Goal: Book appointment/travel/reservation

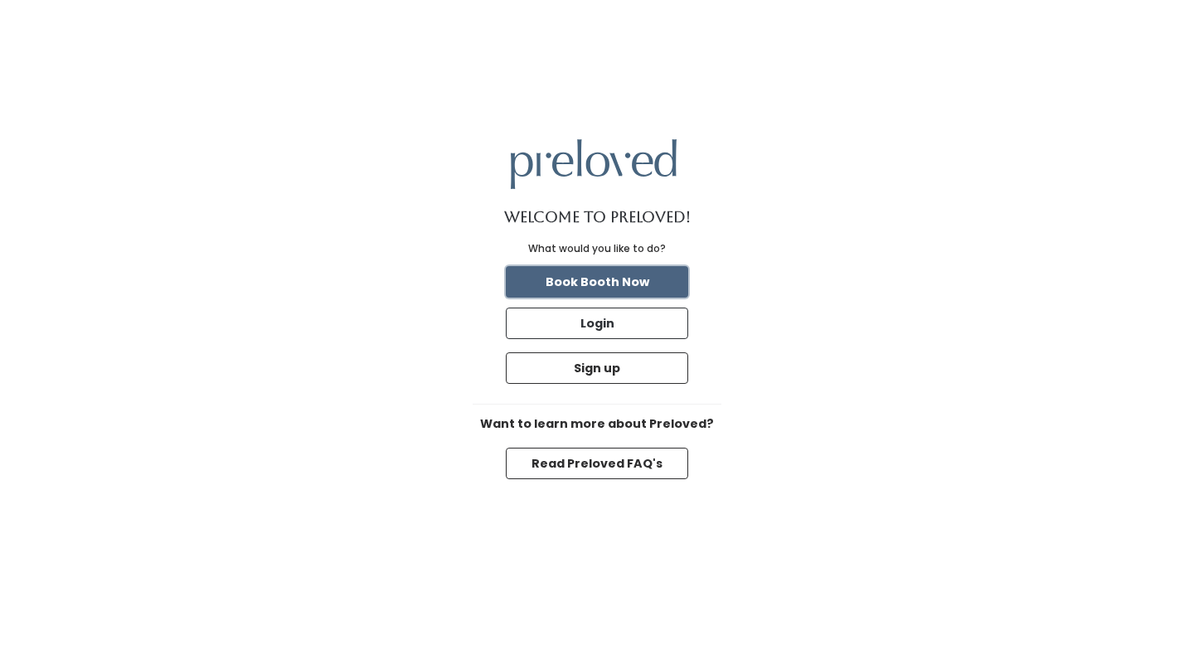
click at [632, 291] on button "Book Booth Now" at bounding box center [597, 281] width 182 height 31
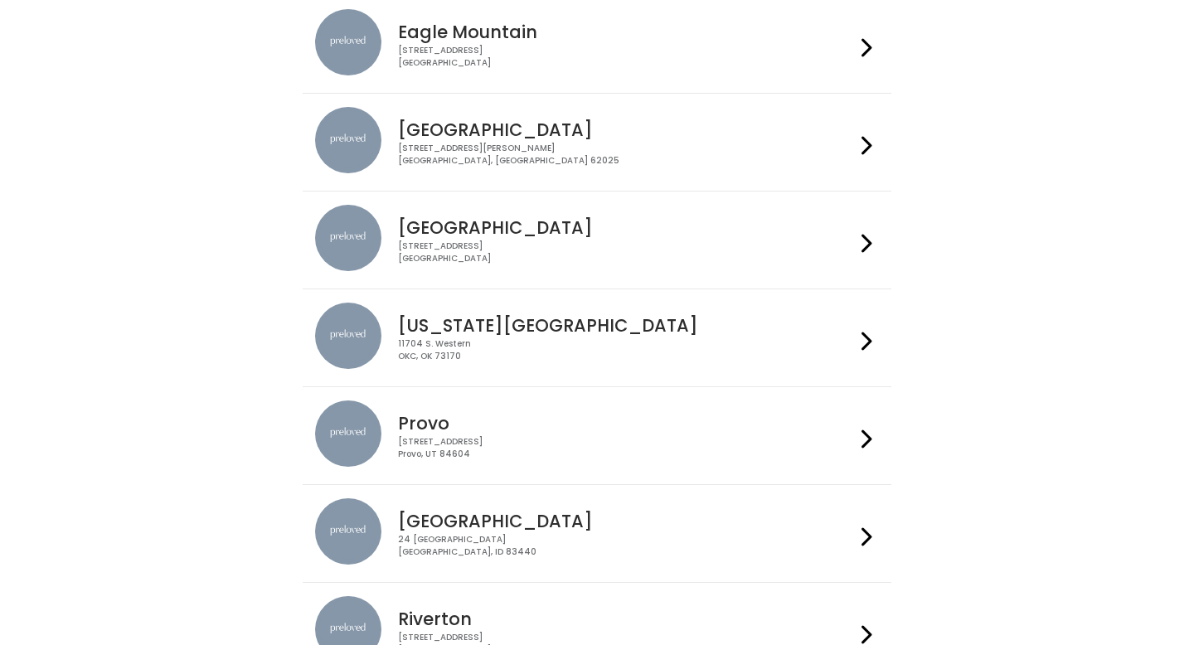
scroll to position [212, 0]
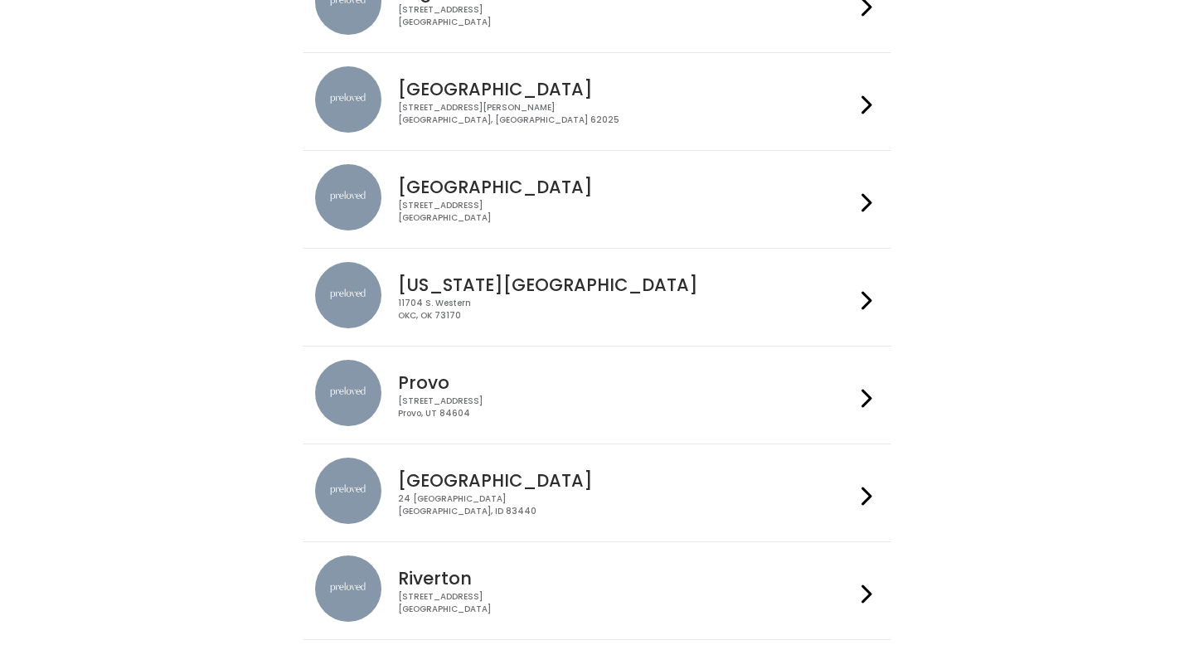
click at [590, 408] on div "[STREET_ADDRESS]" at bounding box center [626, 407] width 456 height 24
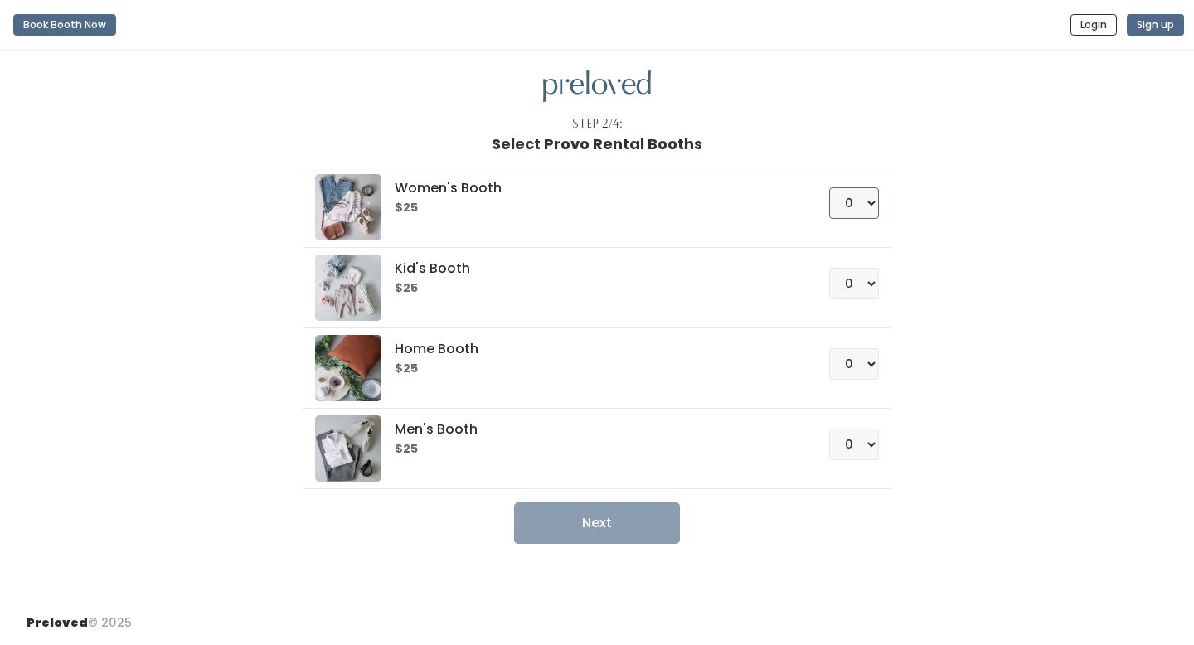
click at [870, 204] on select "0 1 2 3 4" at bounding box center [854, 202] width 50 height 31
select select "1"
click at [829, 187] on select "0 1 2 3 4" at bounding box center [854, 202] width 50 height 31
click at [605, 526] on button "Next" at bounding box center [597, 522] width 166 height 41
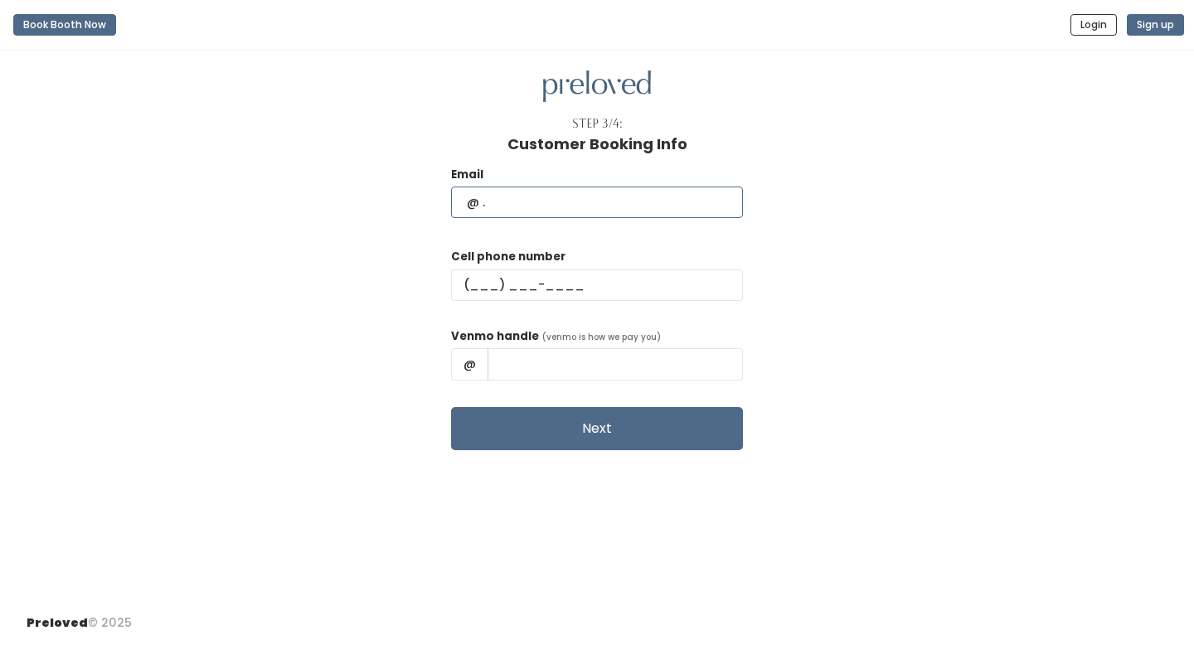
click at [635, 195] on input "text" at bounding box center [597, 201] width 292 height 31
type input "yochabelle@gmail.com"
type input "(808) 825-8785"
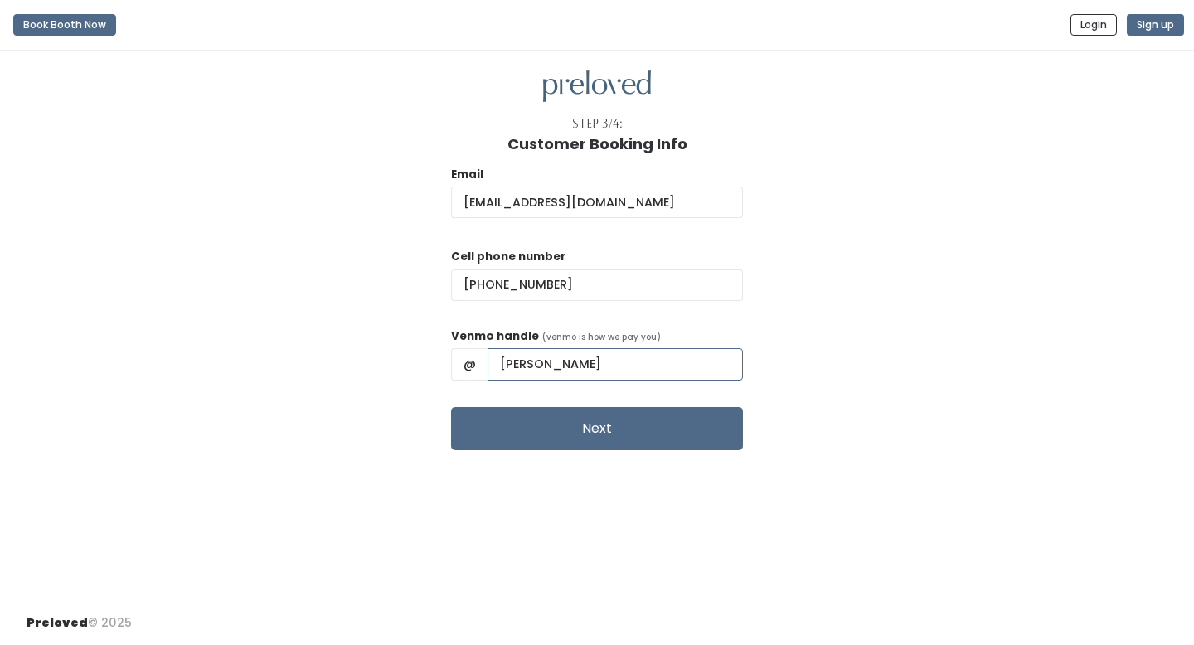
scroll to position [0, 7]
drag, startPoint x: 613, startPoint y: 363, endPoint x: 776, endPoint y: 365, distance: 163.3
click at [776, 365] on div "Email yochabelle@gmail.com Cell phone number (808) 825-8785 Venmo handle (venmo…" at bounding box center [597, 302] width 1141 height 298
type input "Yochabelle"
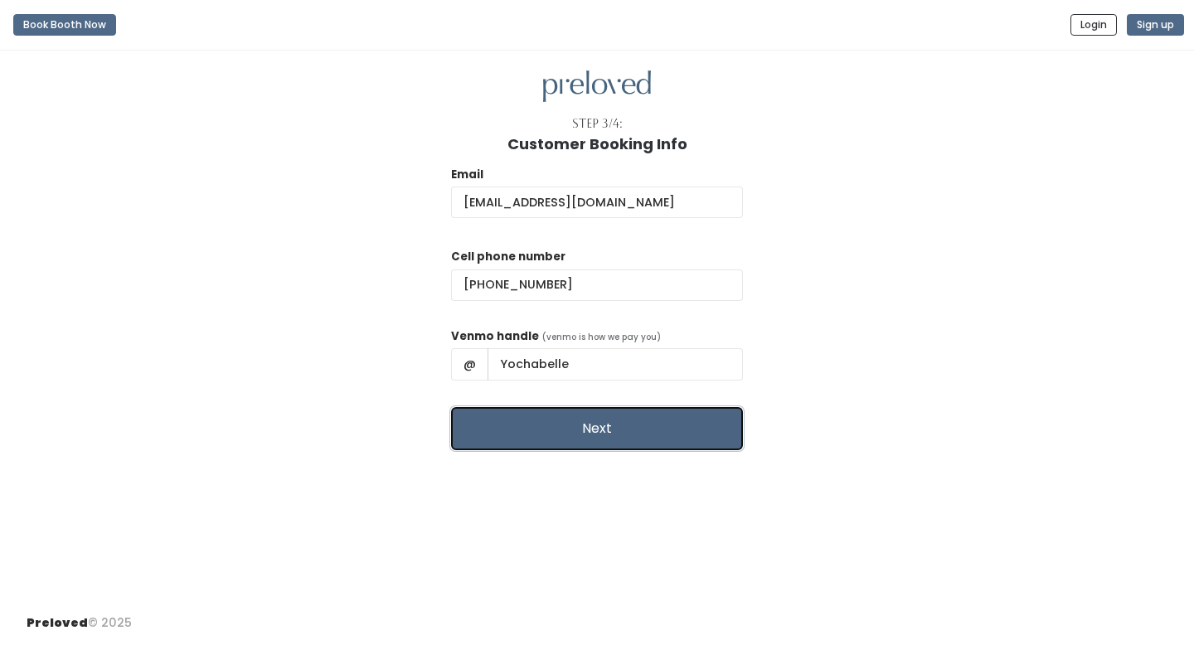
click at [511, 409] on button "Next" at bounding box center [597, 428] width 292 height 43
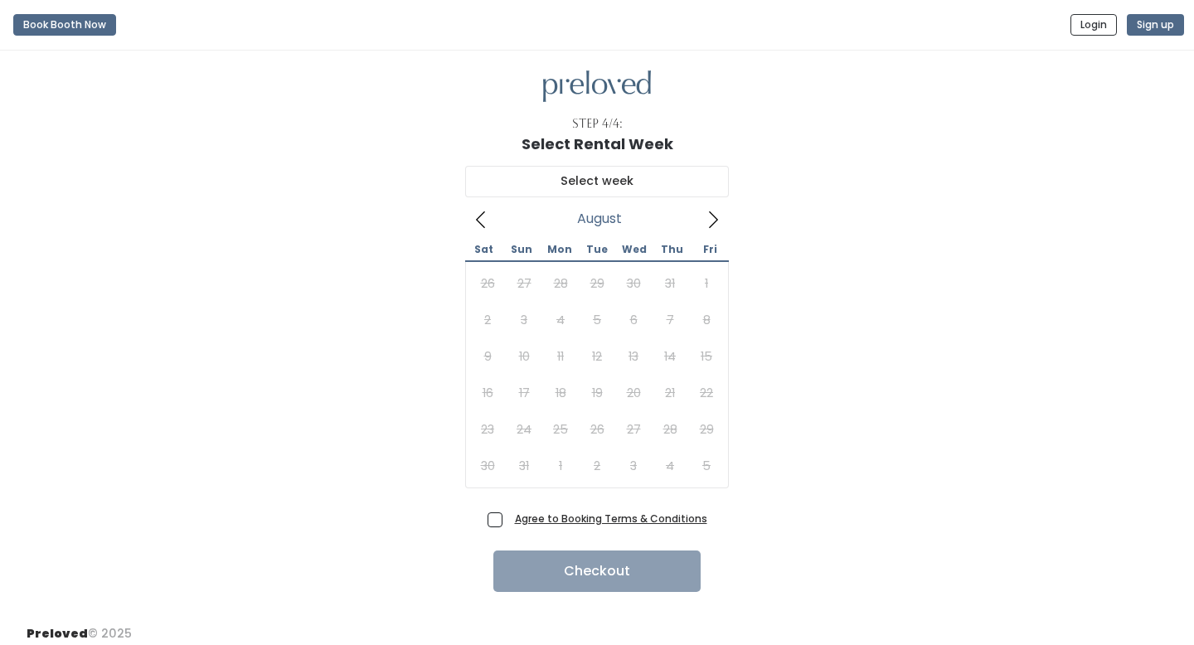
click at [713, 214] on icon at bounding box center [713, 220] width 18 height 18
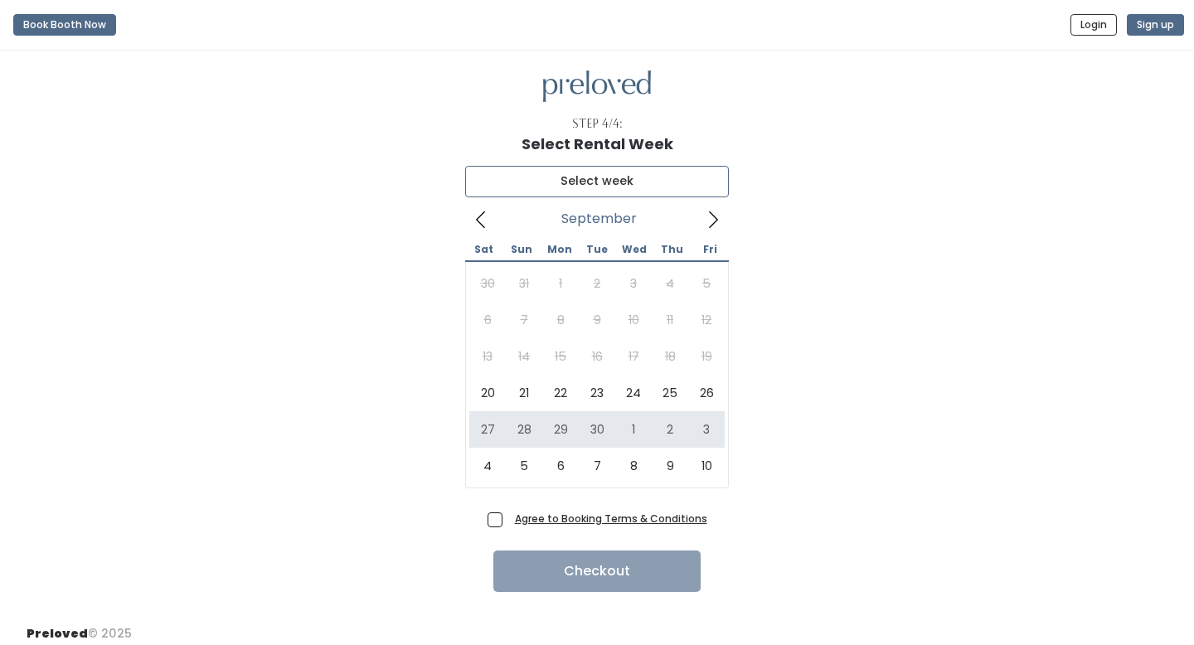
type input "September 27 to October 3"
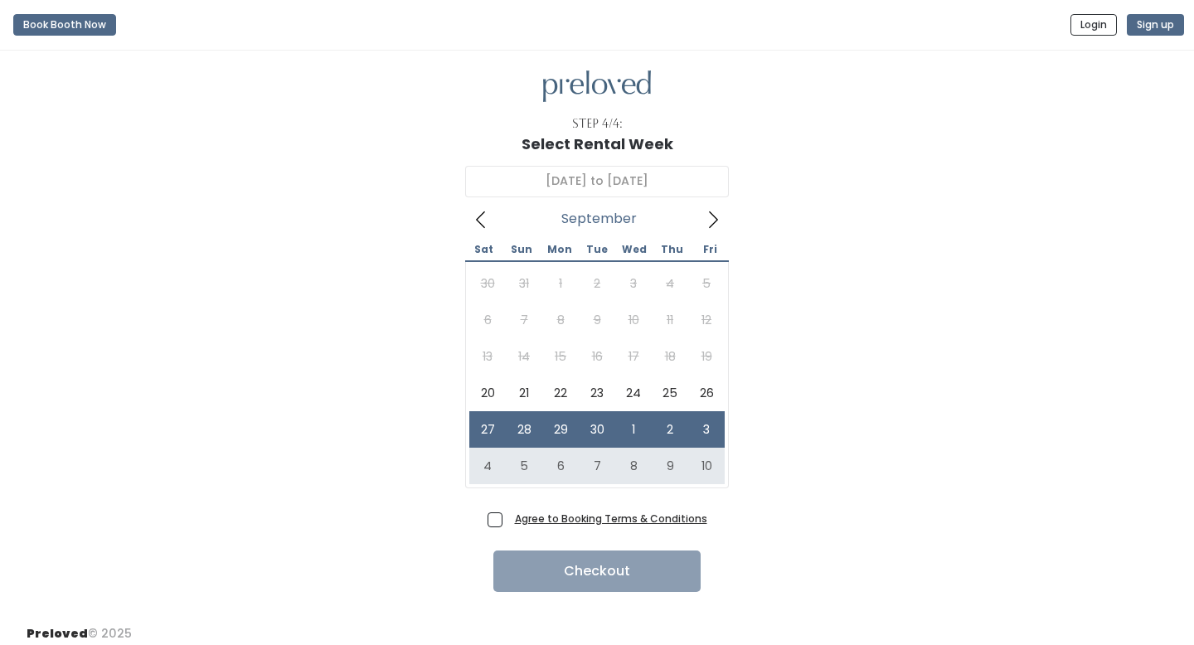
click at [505, 519] on label "Agree to Booking Terms & Conditions" at bounding box center [597, 518] width 220 height 17
click at [508, 519] on input "Agree to Booking Terms & Conditions" at bounding box center [513, 515] width 11 height 11
checkbox input "true"
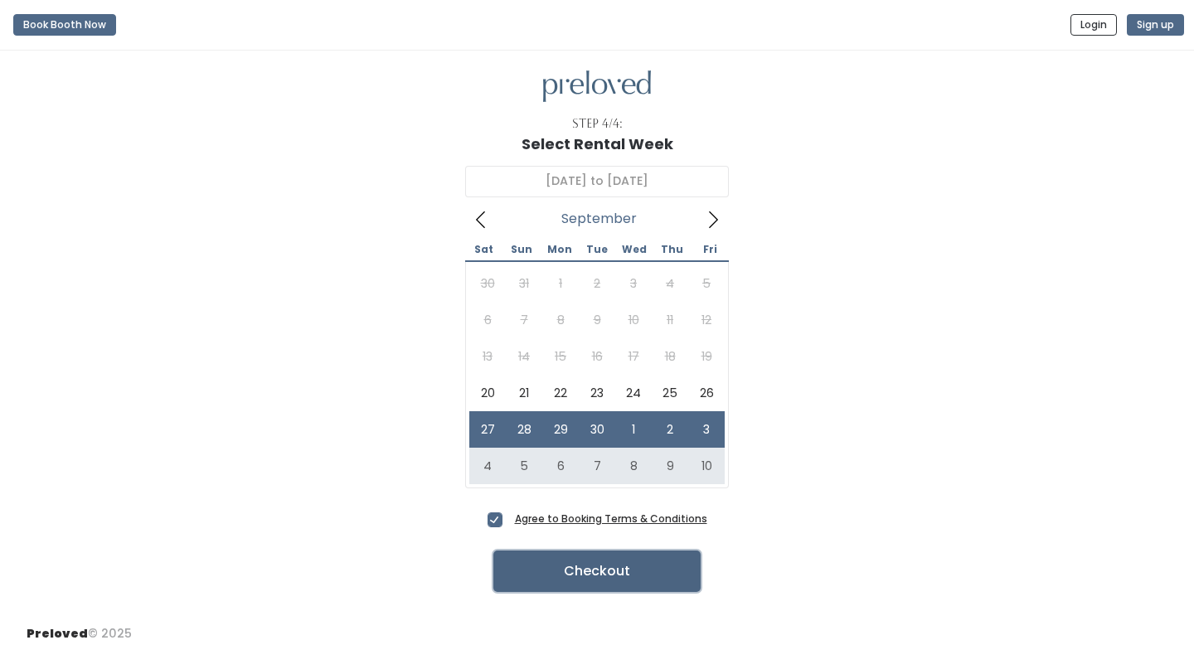
click at [603, 575] on button "Checkout" at bounding box center [596, 570] width 207 height 41
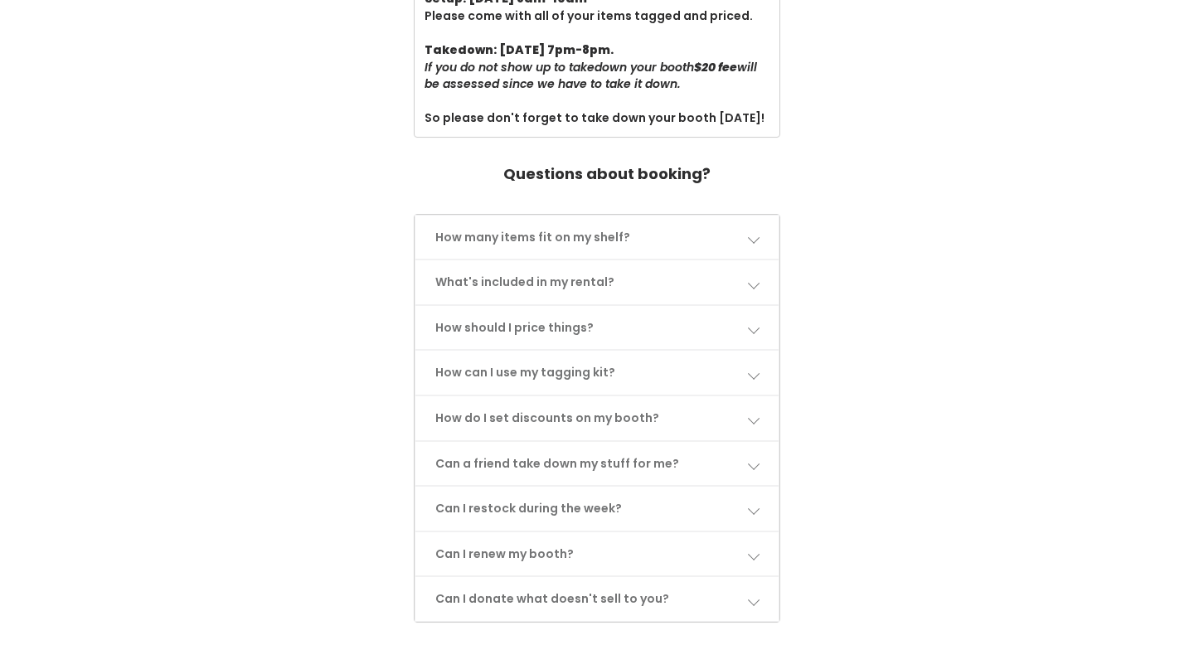
scroll to position [673, 0]
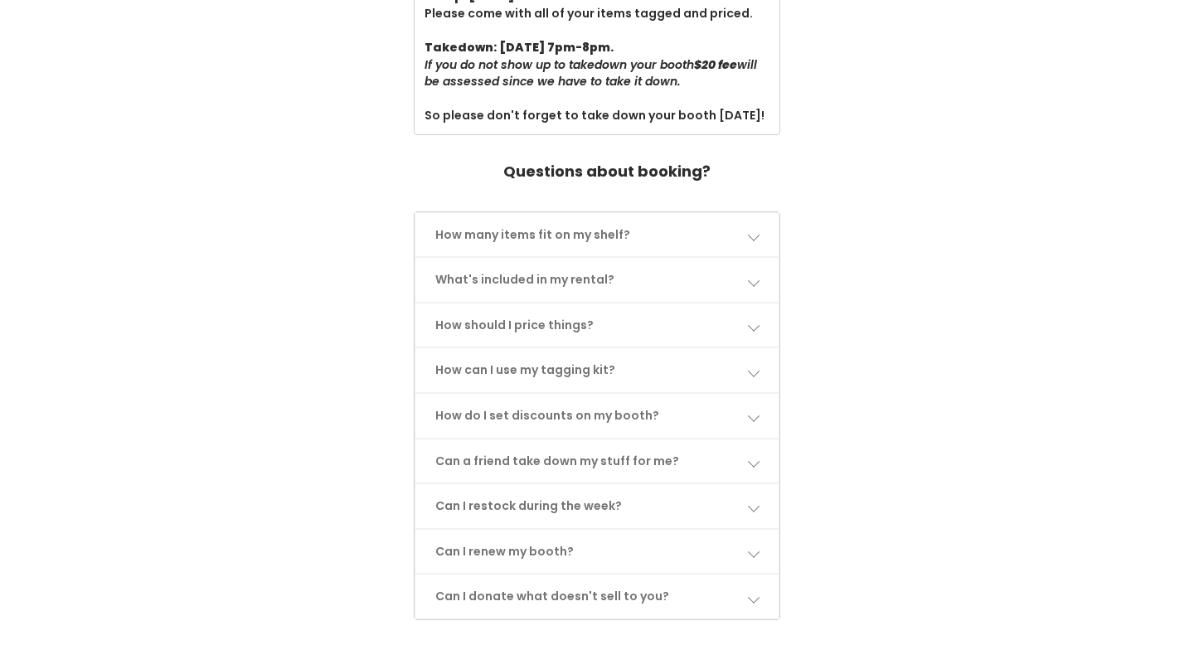
click at [726, 218] on link "How many items fit on my shelf?" at bounding box center [597, 235] width 364 height 44
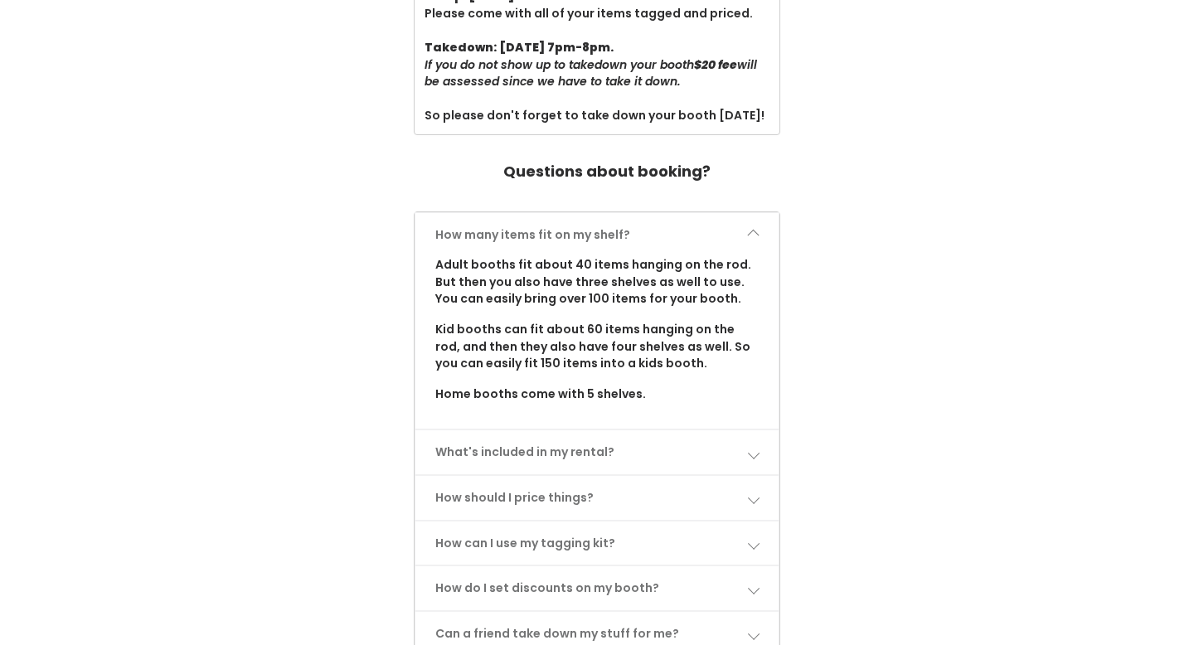
click at [726, 218] on link "How many items fit on my shelf?" at bounding box center [597, 235] width 364 height 44
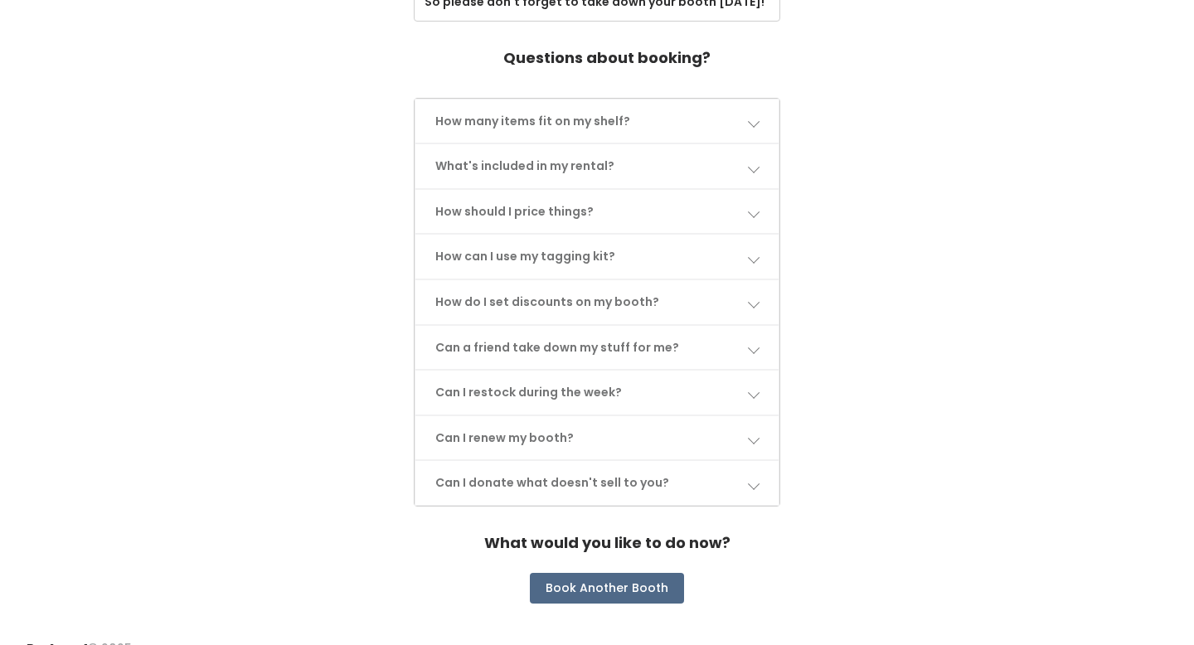
scroll to position [800, 0]
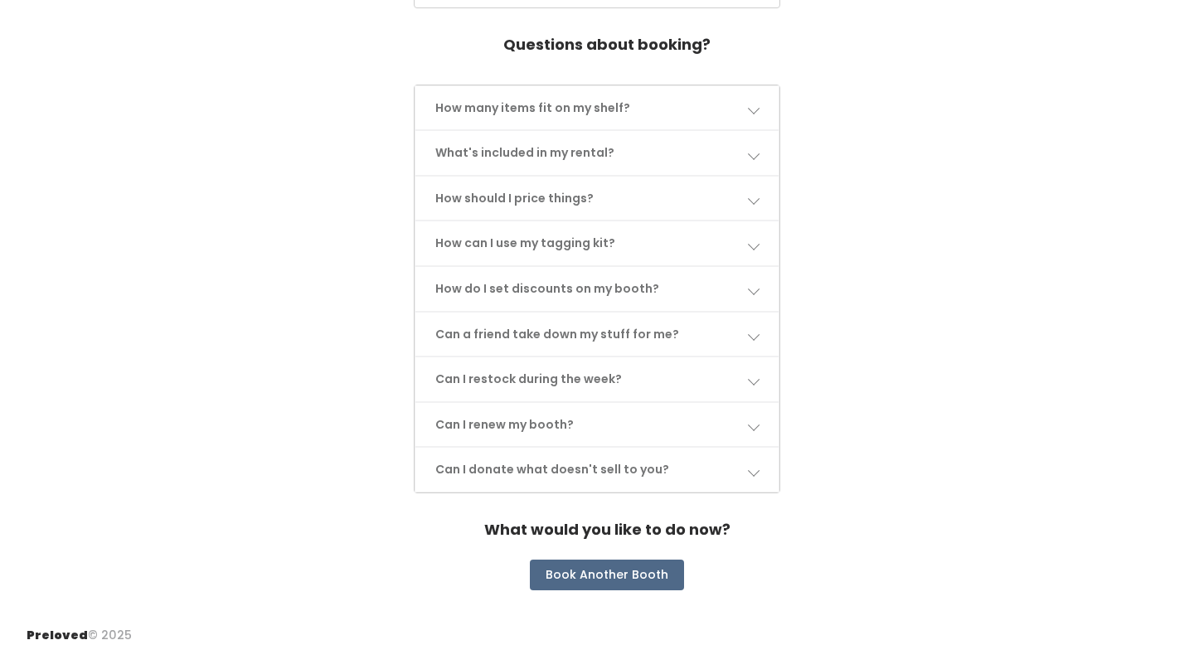
click at [726, 200] on link "How should I price things?" at bounding box center [597, 199] width 364 height 44
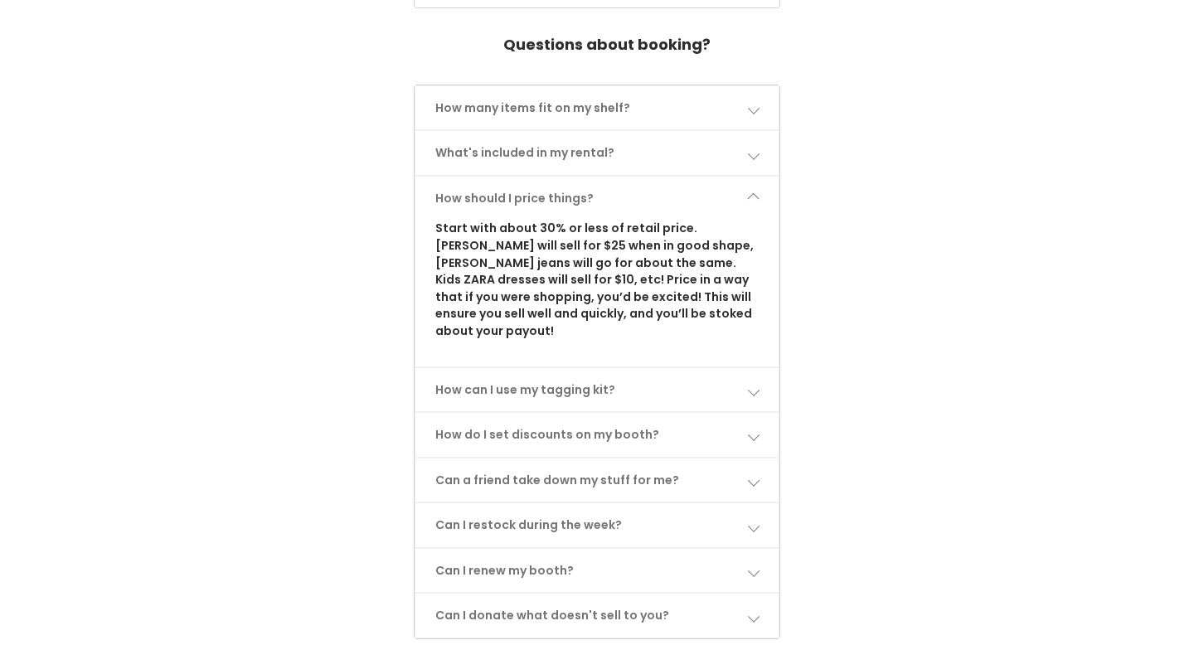
click at [738, 185] on link "How should I price things?" at bounding box center [597, 199] width 364 height 44
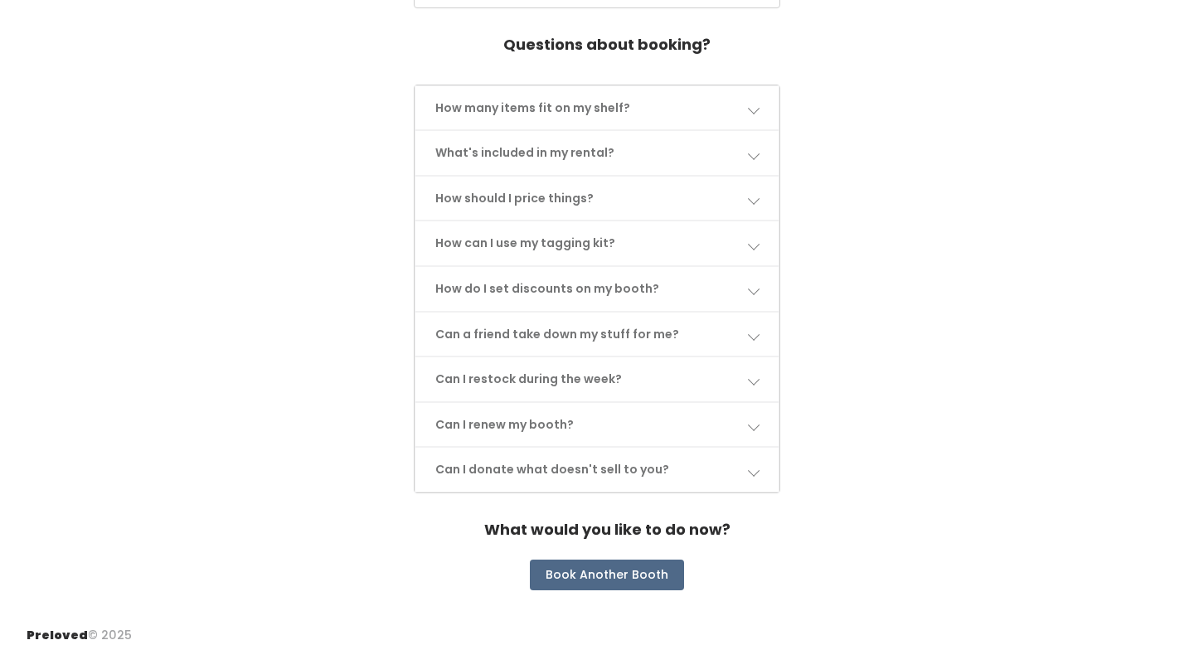
click at [724, 231] on link "How can I use my tagging kit?" at bounding box center [597, 243] width 364 height 44
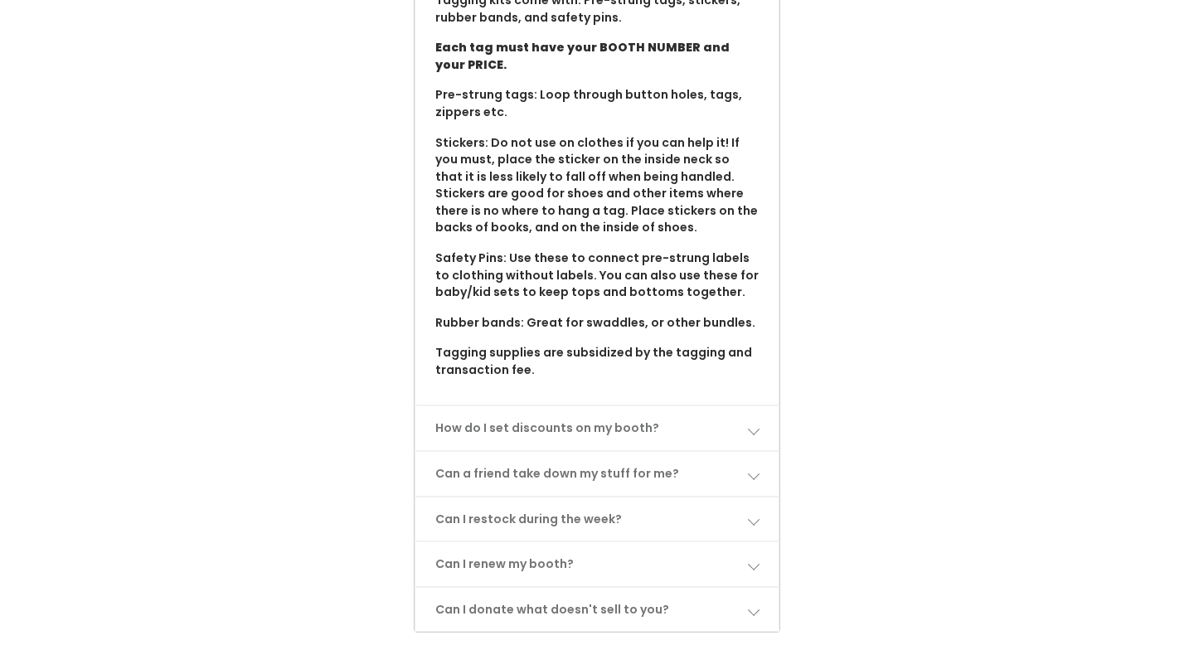
scroll to position [1100, 0]
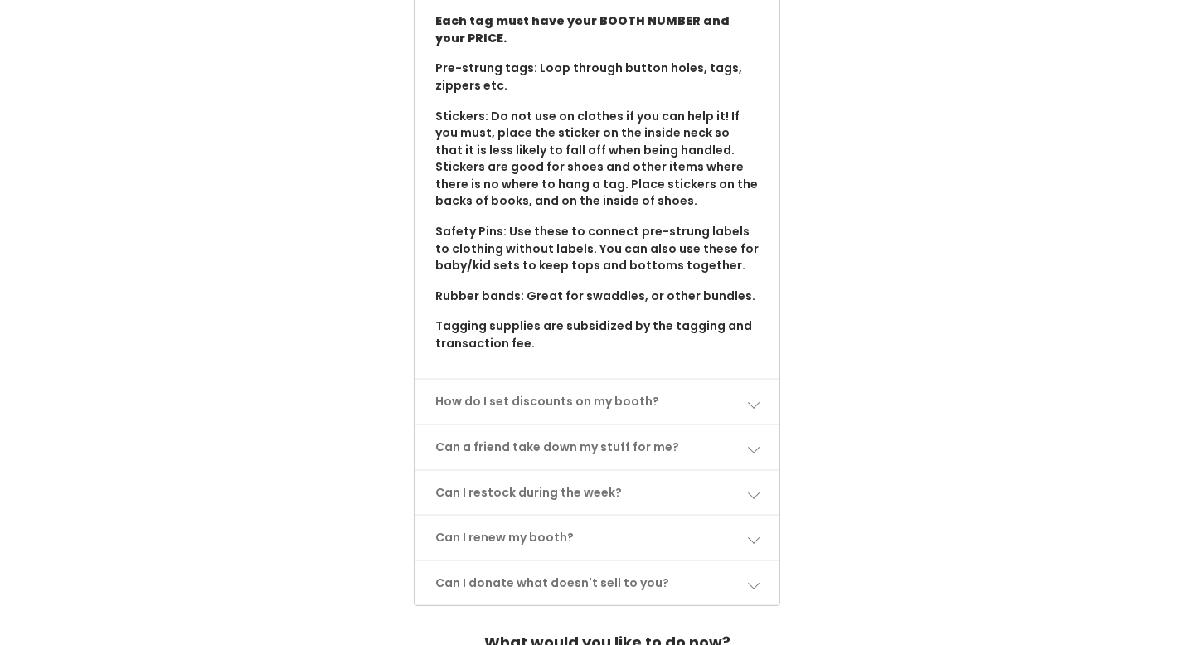
click at [652, 396] on link "How do I set discounts on my booth?" at bounding box center [597, 402] width 364 height 44
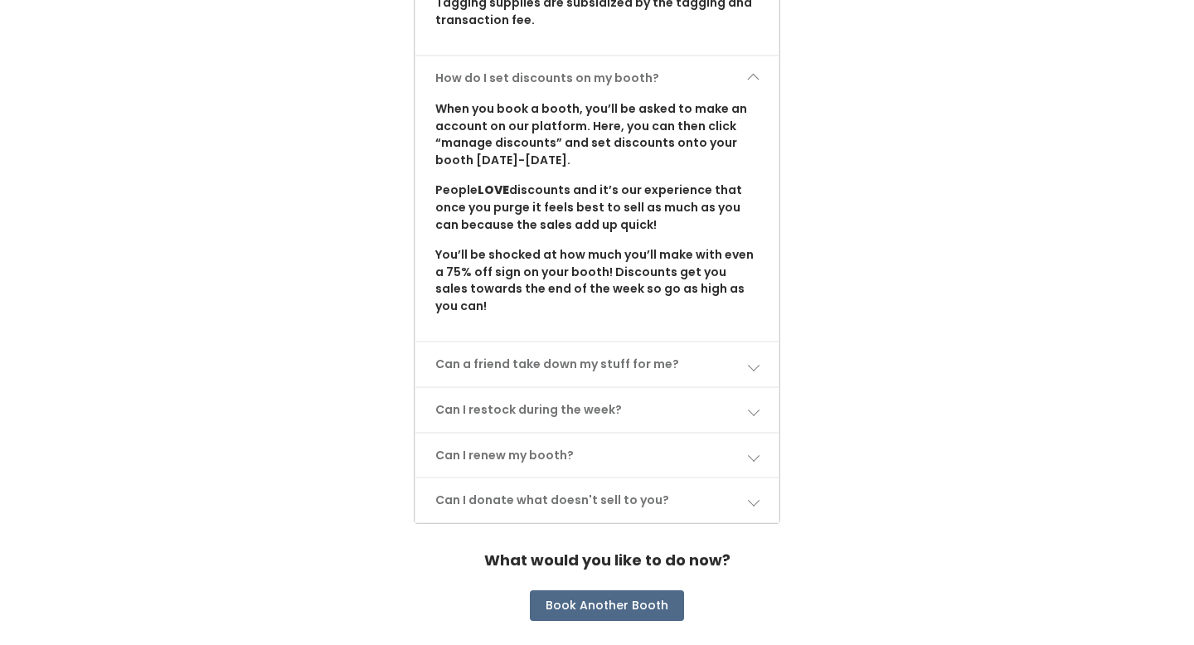
scroll to position [1436, 0]
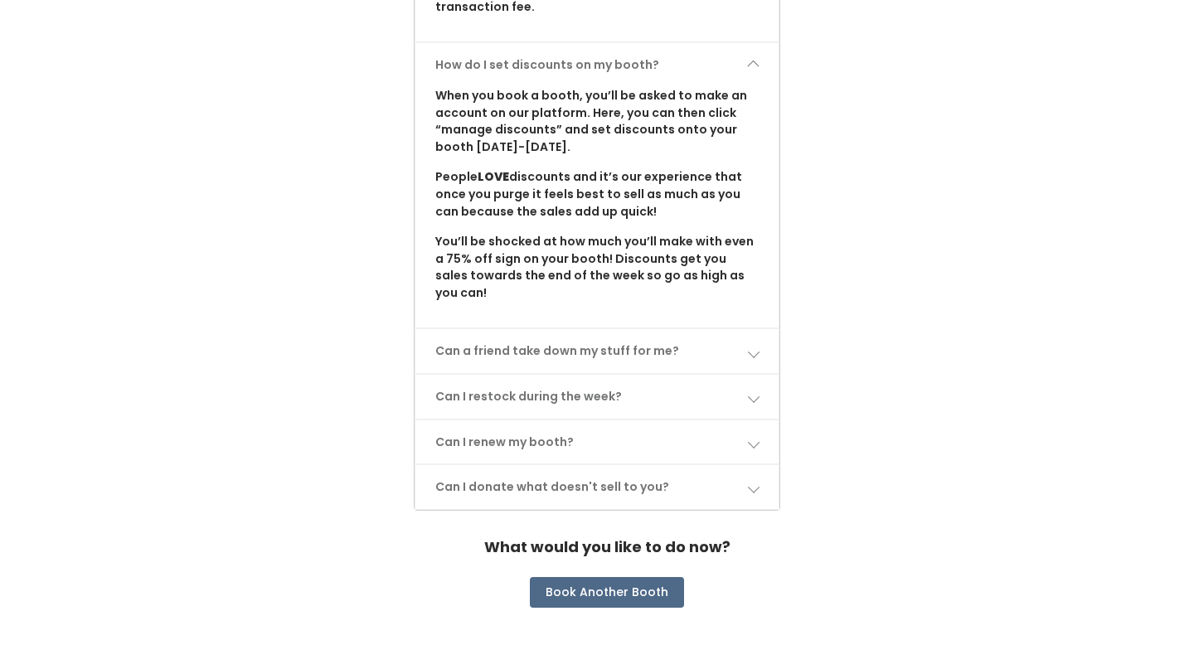
click at [674, 329] on link "Can a friend take down my stuff for me?" at bounding box center [597, 351] width 364 height 44
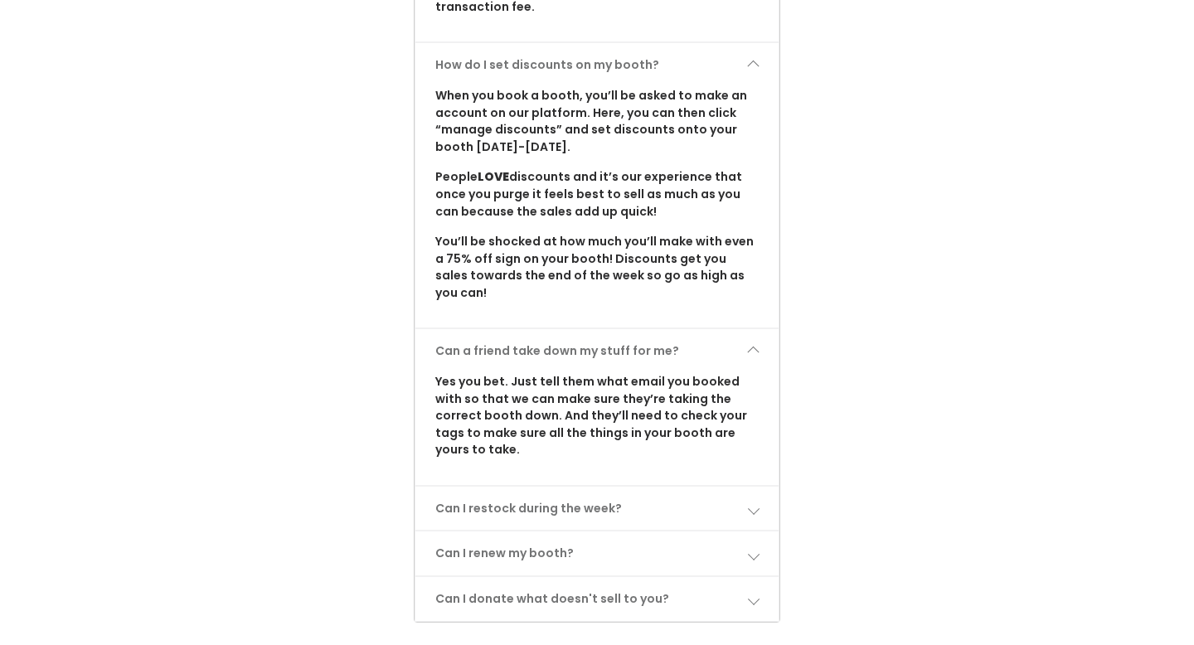
click at [676, 329] on link "Can a friend take down my stuff for me?" at bounding box center [597, 351] width 364 height 44
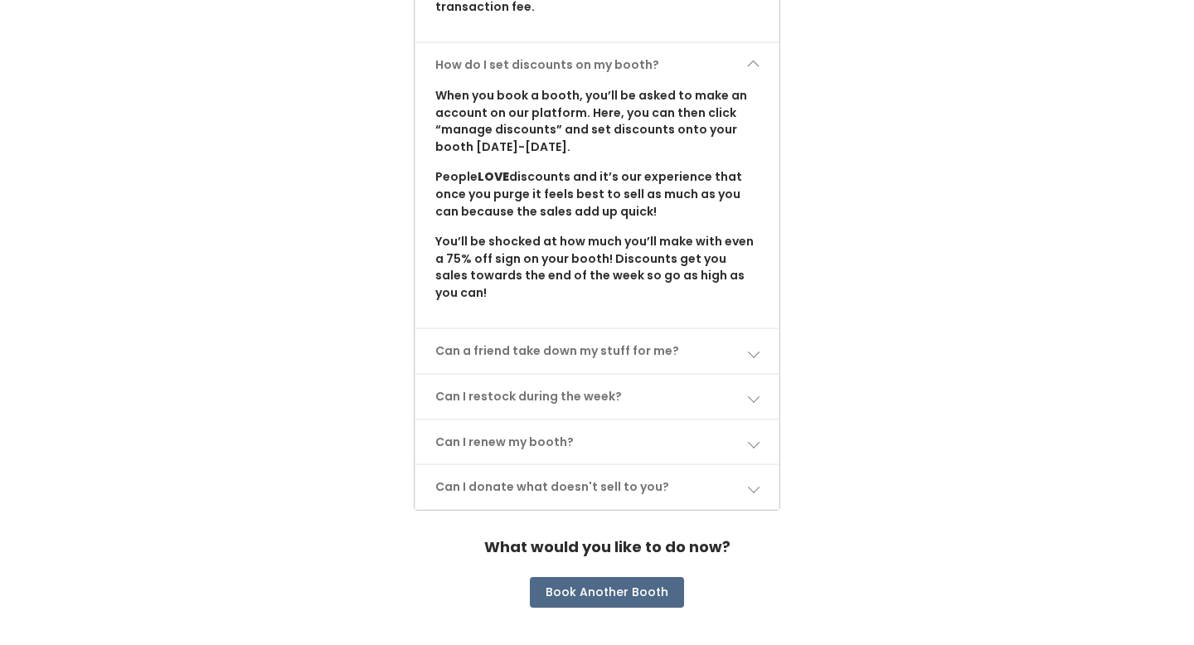
click at [672, 375] on link "Can I restock during the week?" at bounding box center [597, 397] width 364 height 44
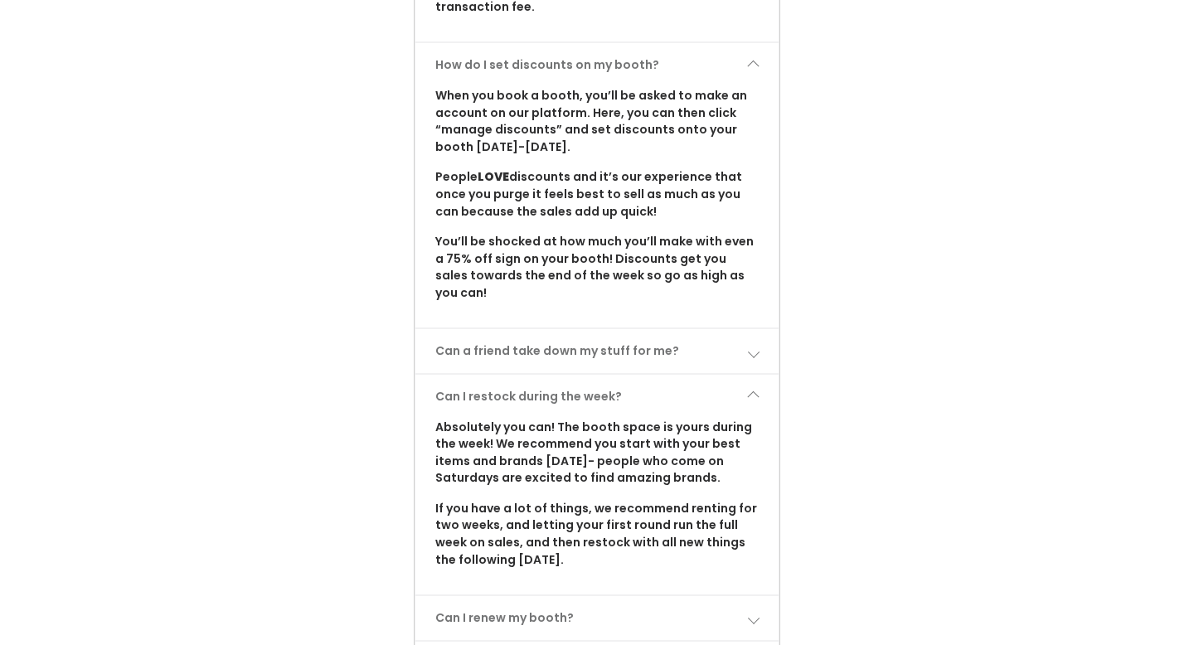
click at [671, 375] on link "Can I restock during the week?" at bounding box center [597, 397] width 364 height 44
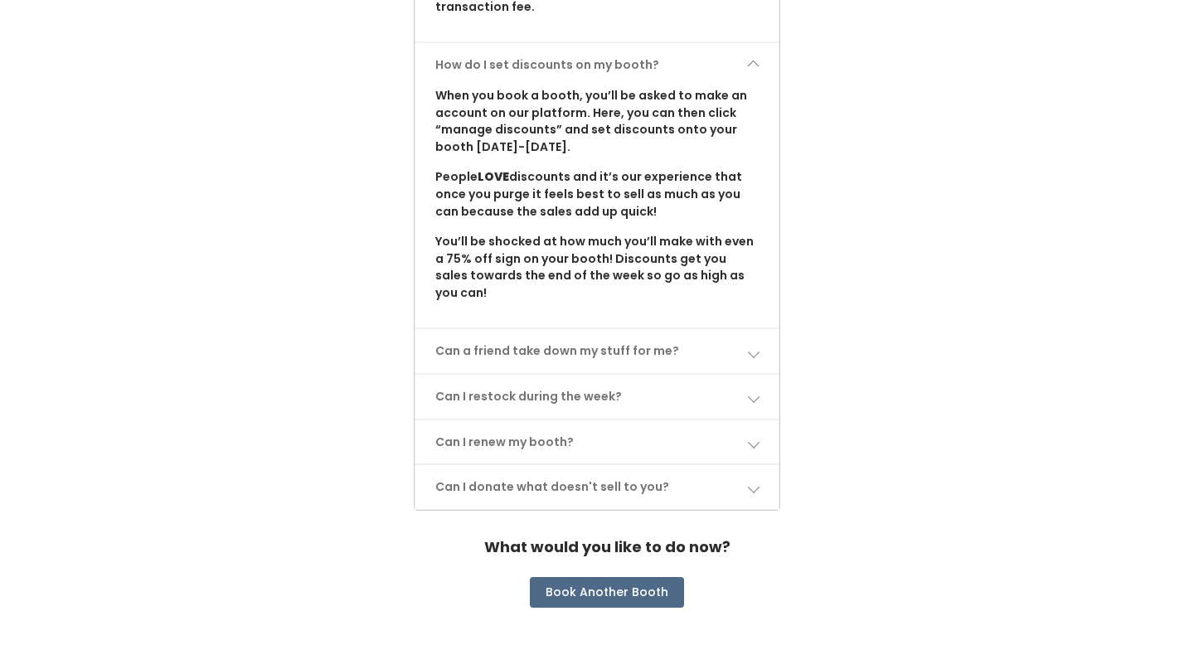
click at [668, 420] on link "Can I renew my booth?" at bounding box center [597, 442] width 364 height 44
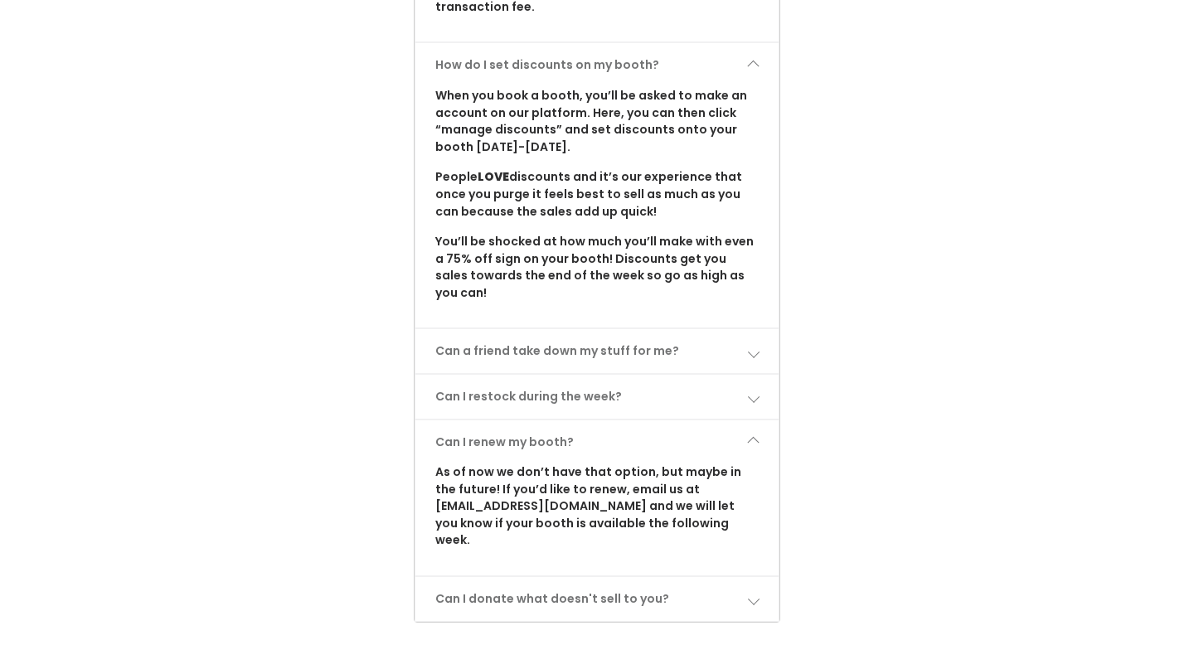
click at [669, 420] on link "Can I renew my booth?" at bounding box center [597, 442] width 364 height 44
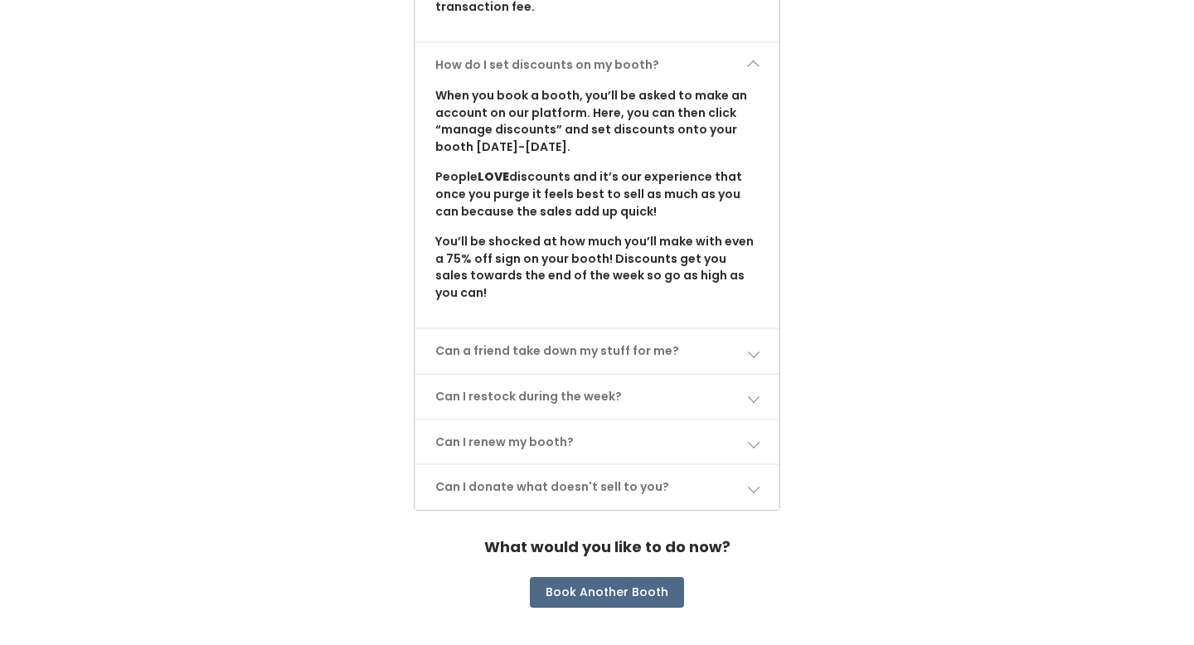
click at [679, 465] on link "Can I donate what doesn't sell to you?" at bounding box center [597, 487] width 364 height 44
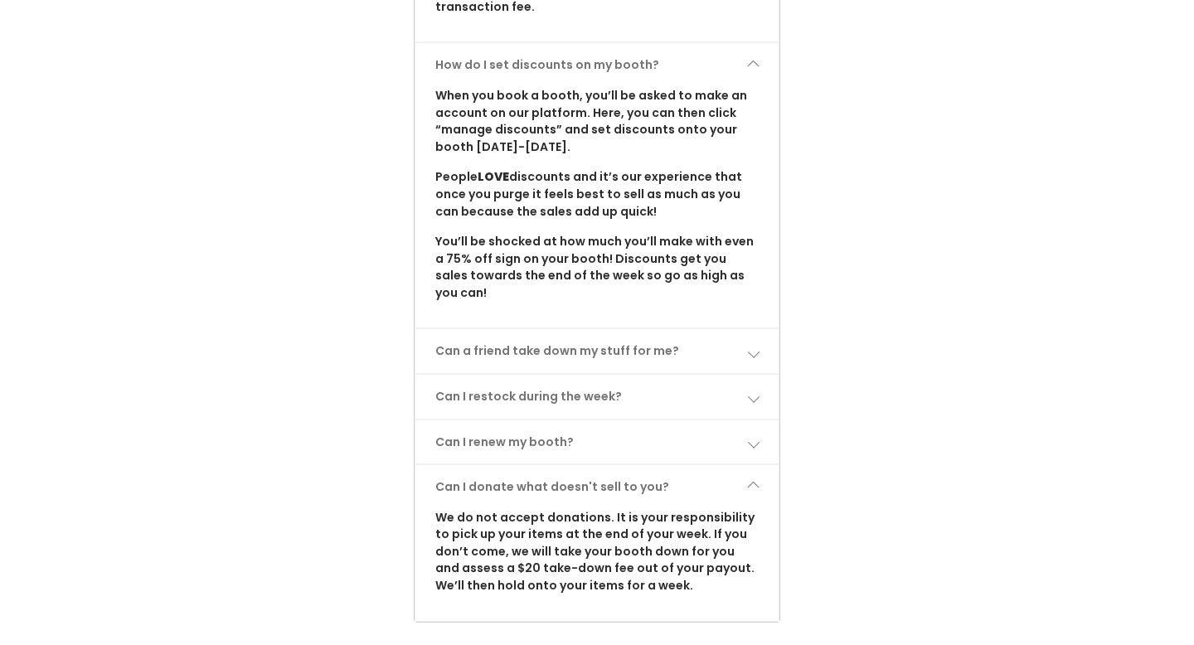
click at [679, 465] on link "Can I donate what doesn't sell to you?" at bounding box center [597, 487] width 364 height 44
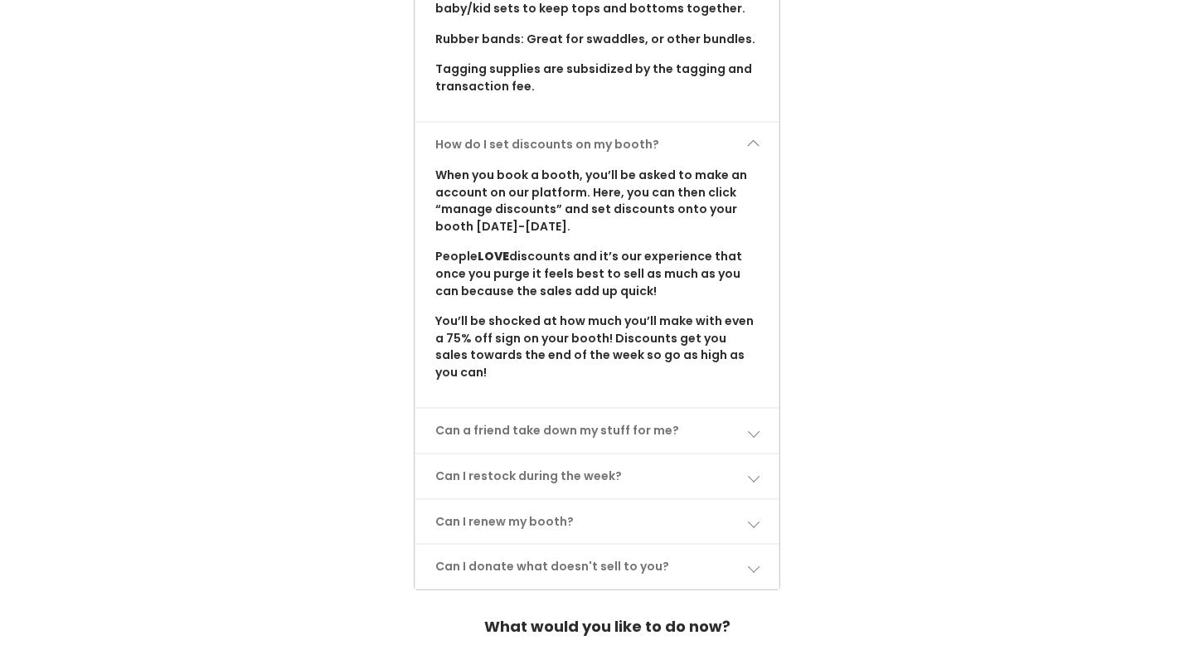
scroll to position [1309, 0]
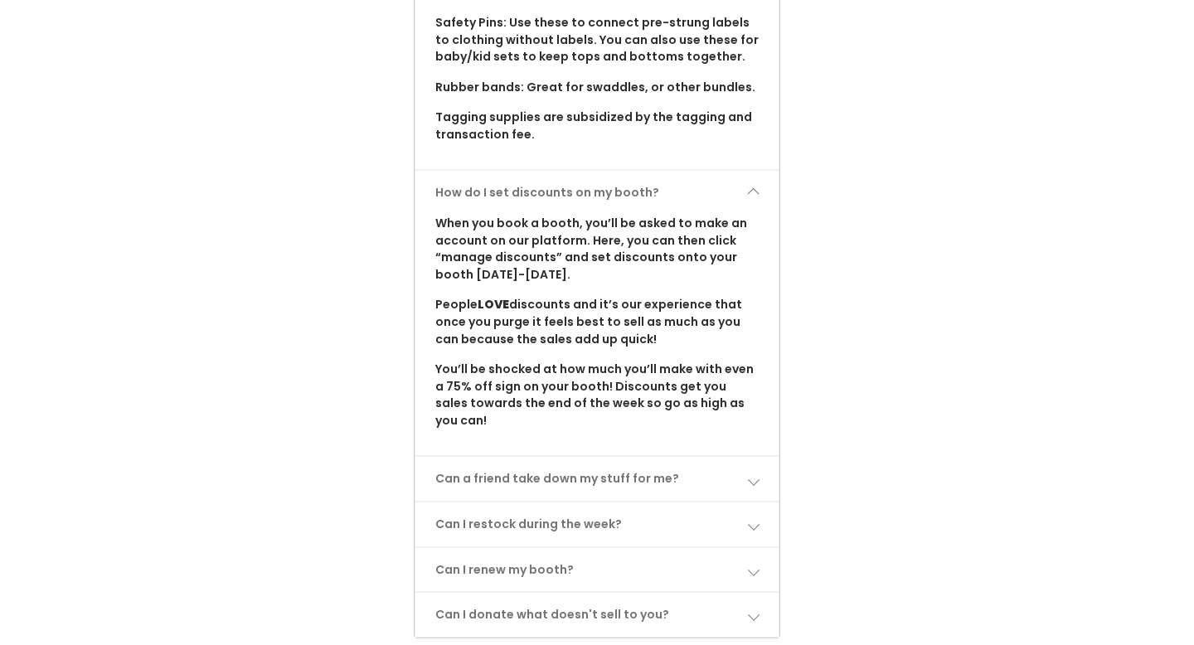
click at [748, 187] on span at bounding box center [753, 193] width 12 height 12
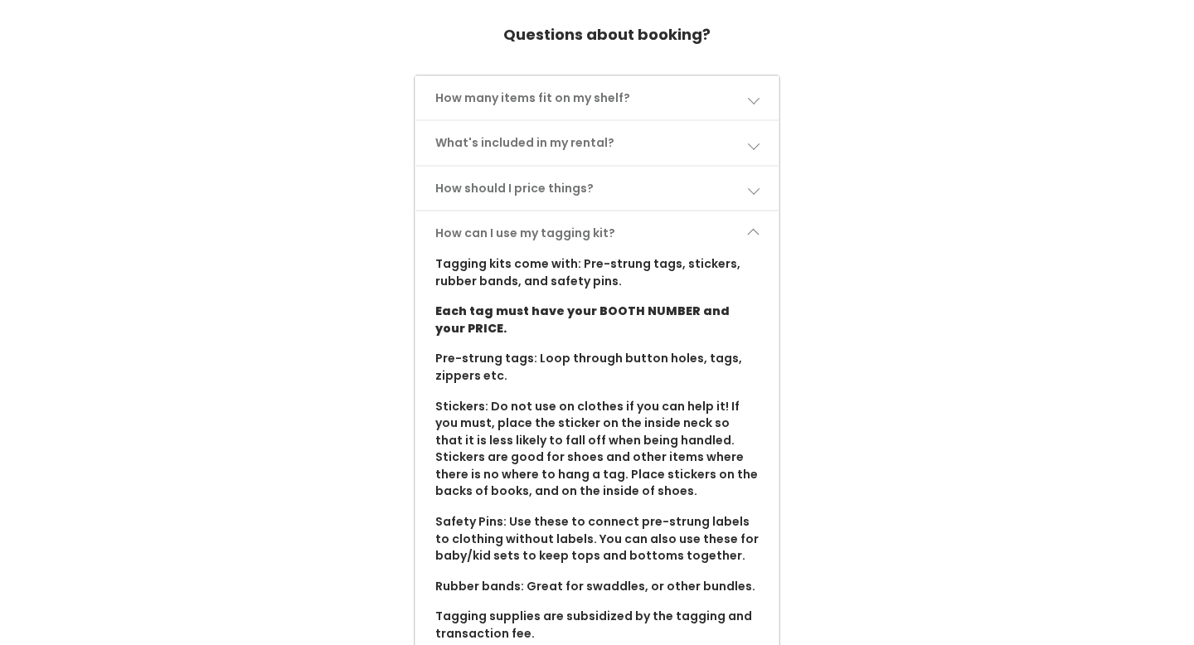
scroll to position [790, 0]
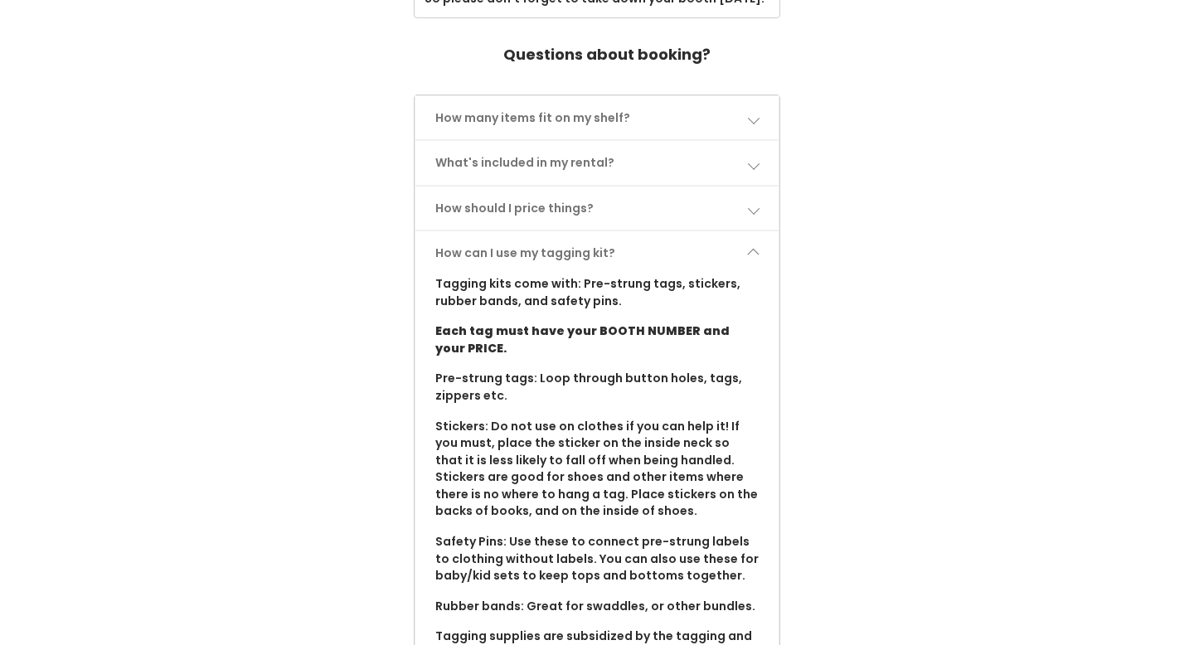
click at [738, 254] on link "How can I use my tagging kit?" at bounding box center [597, 253] width 364 height 44
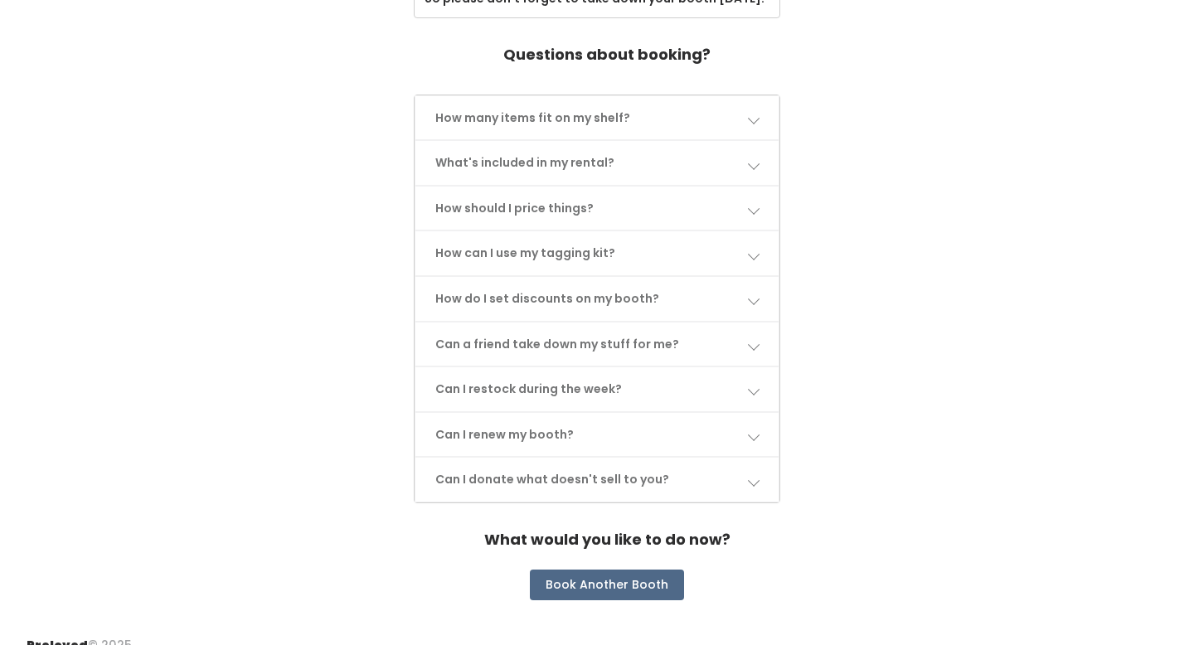
click at [757, 157] on span at bounding box center [753, 163] width 12 height 12
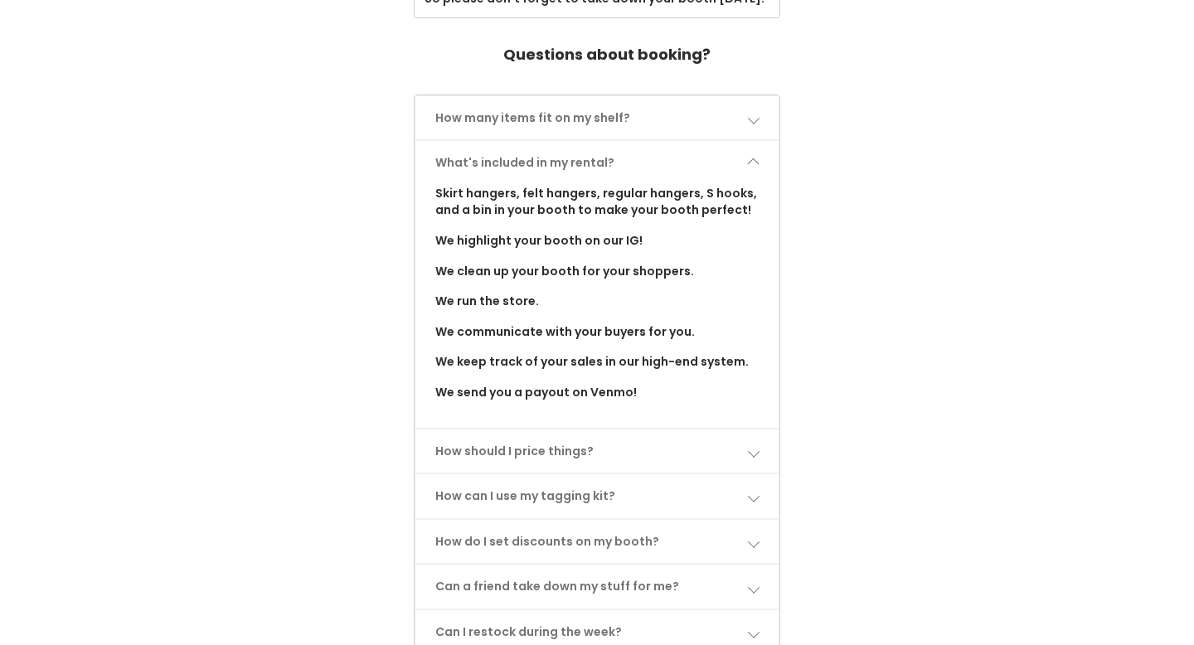
click at [758, 157] on span at bounding box center [753, 163] width 12 height 12
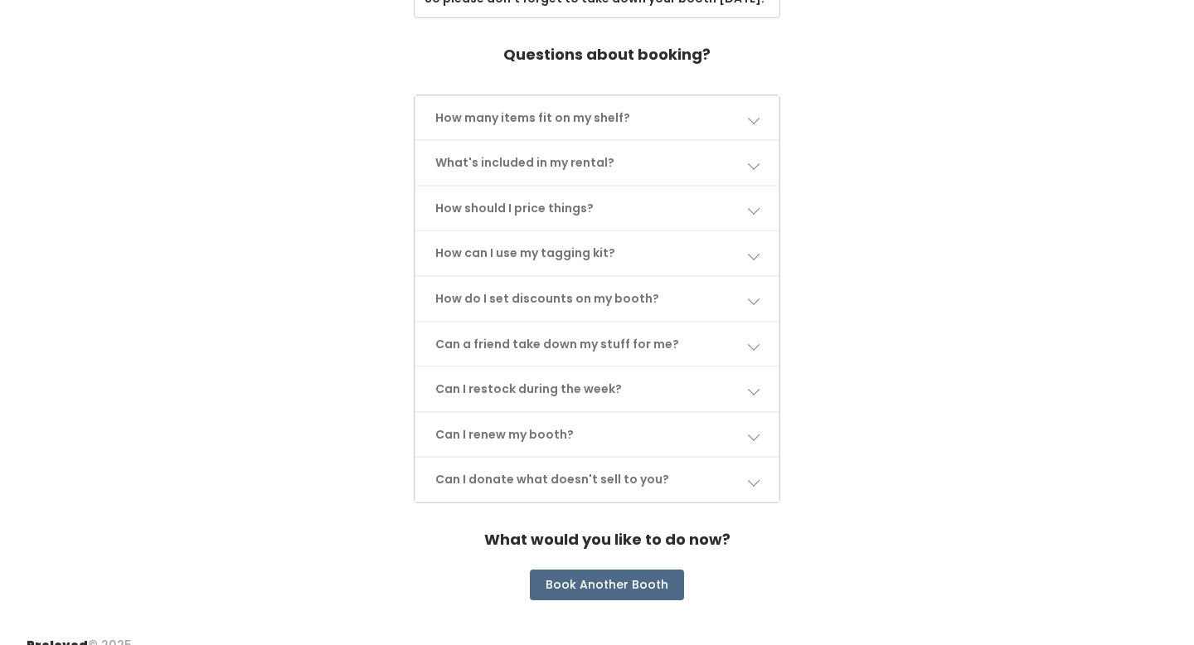
click at [756, 110] on link "How many items fit on my shelf?" at bounding box center [597, 118] width 364 height 44
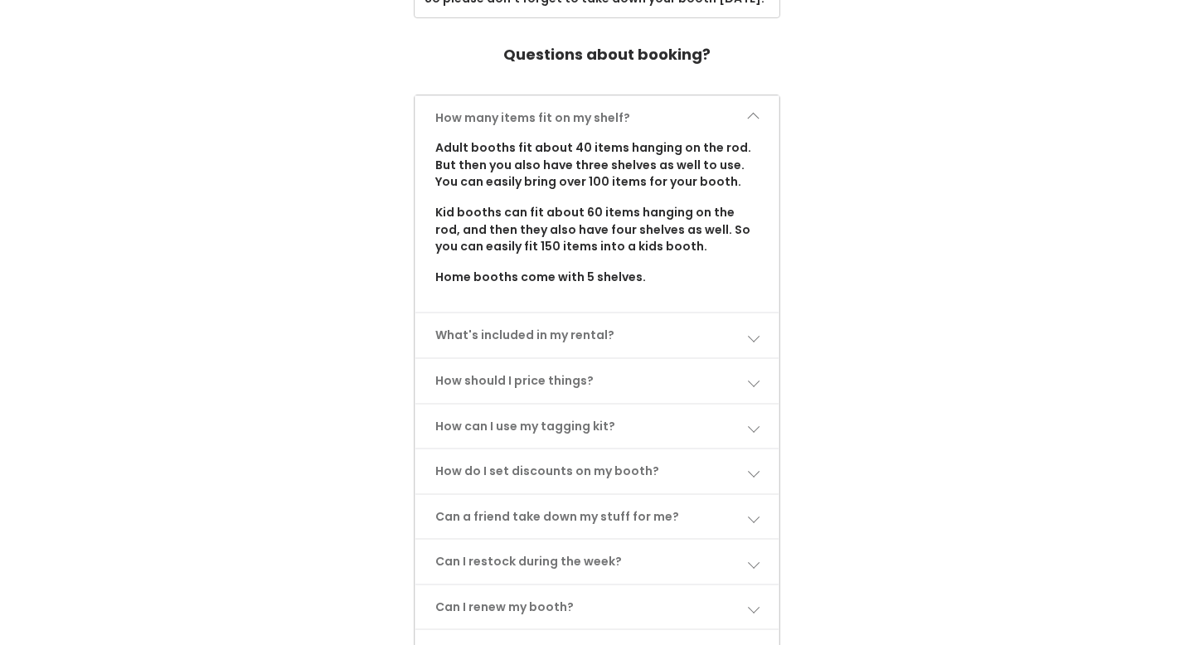
click at [756, 110] on link "How many items fit on my shelf?" at bounding box center [597, 118] width 364 height 44
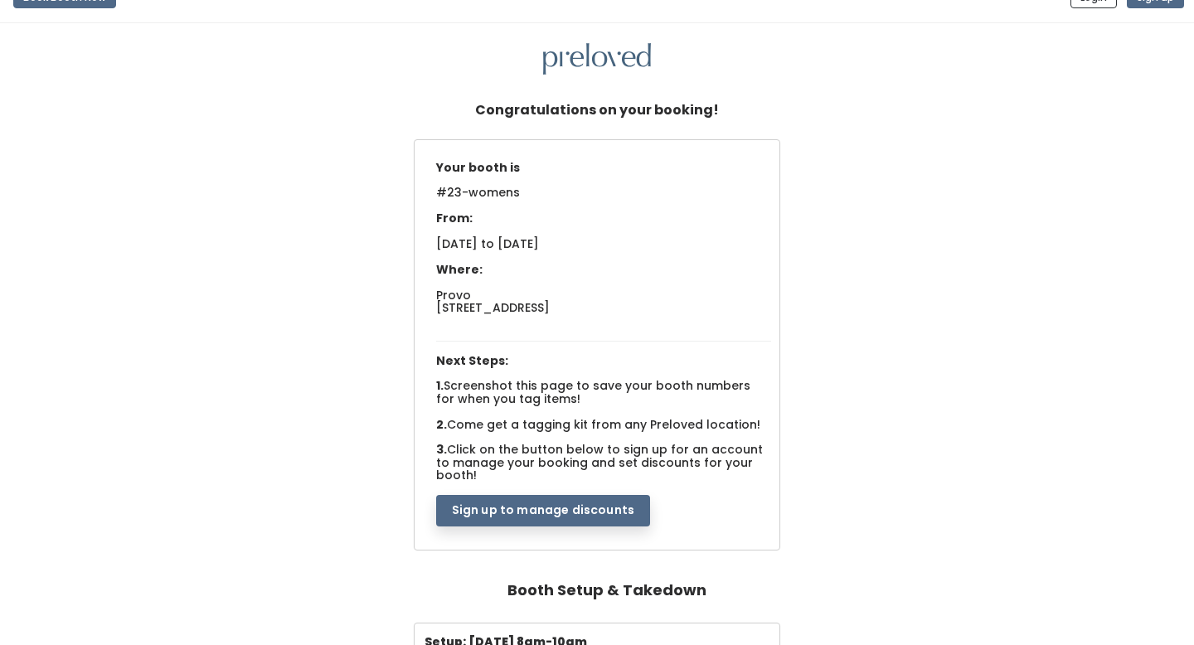
scroll to position [49, 0]
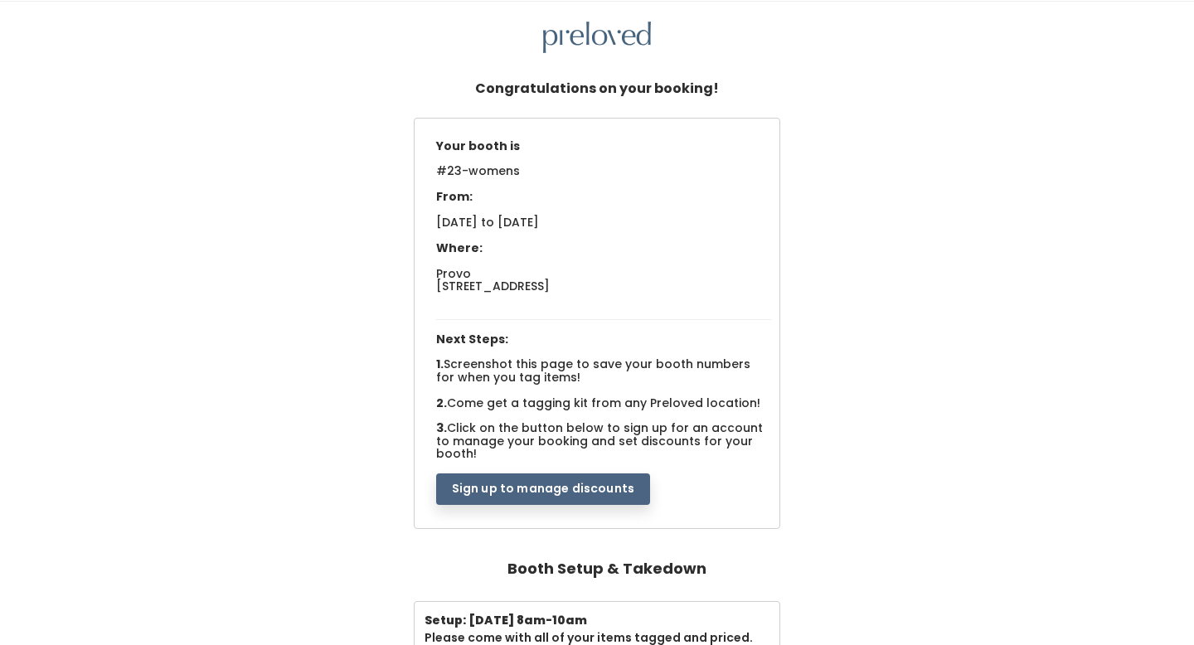
click at [573, 473] on button "Sign up to manage discounts" at bounding box center [543, 488] width 214 height 31
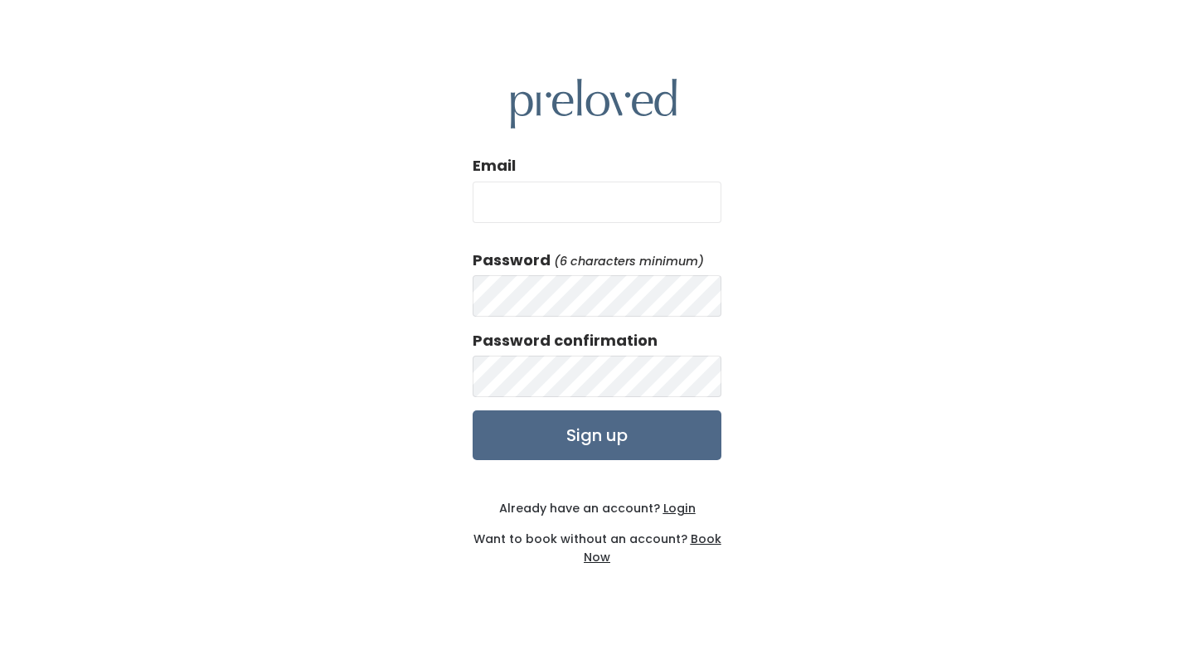
click at [620, 197] on input "Email" at bounding box center [596, 202] width 249 height 41
type input "[EMAIL_ADDRESS][DOMAIN_NAME]"
click at [510, 402] on form "Email yochabelle@gmail.com Password (6 characters minimum) Password confirmatio…" at bounding box center [596, 307] width 249 height 305
click at [518, 438] on input "Sign up" at bounding box center [596, 435] width 249 height 50
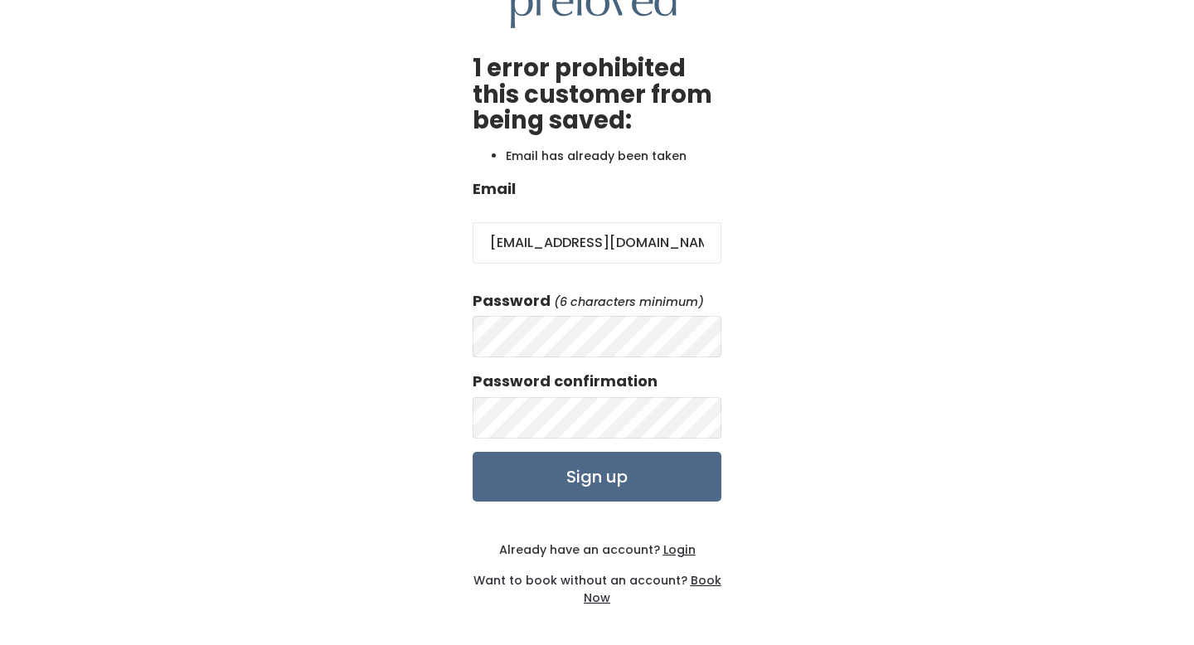
scroll to position [62, 0]
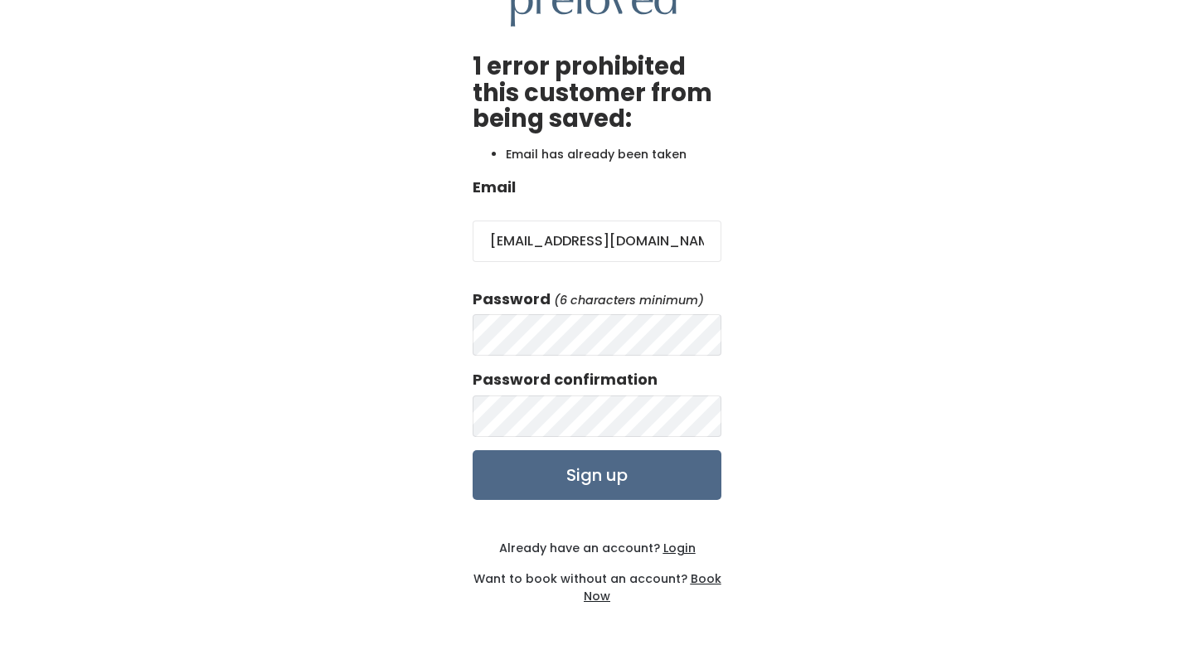
click at [685, 545] on u "Login" at bounding box center [679, 548] width 32 height 17
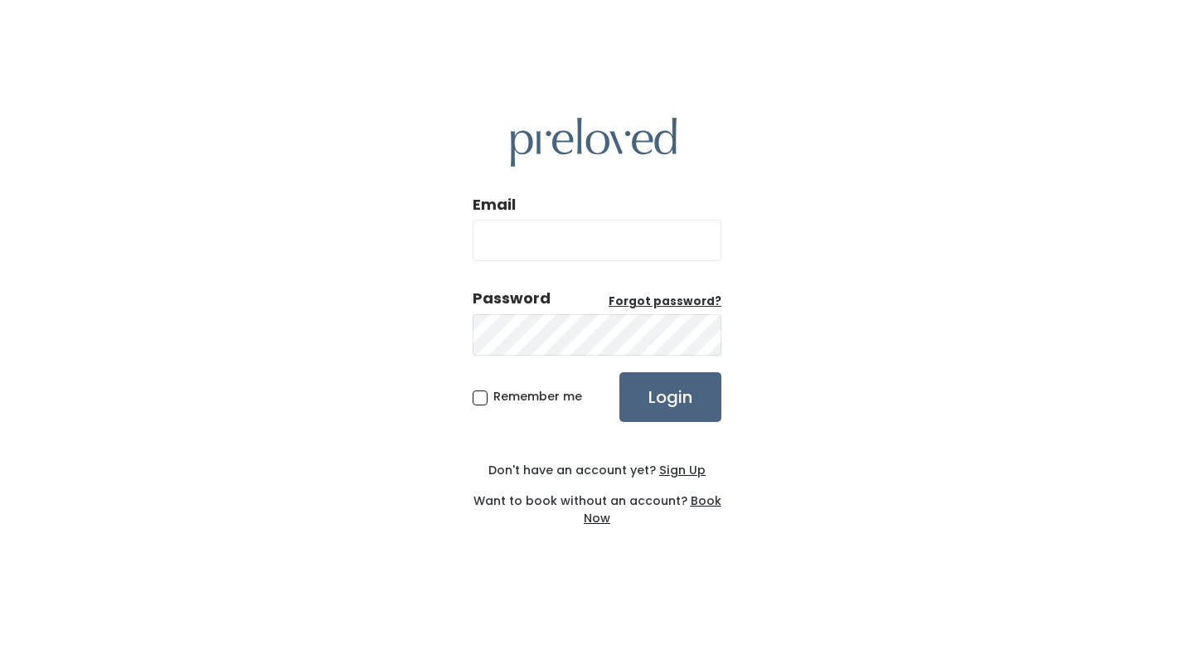
type input "[EMAIL_ADDRESS][DOMAIN_NAME]"
click at [650, 397] on input "Login" at bounding box center [670, 397] width 102 height 50
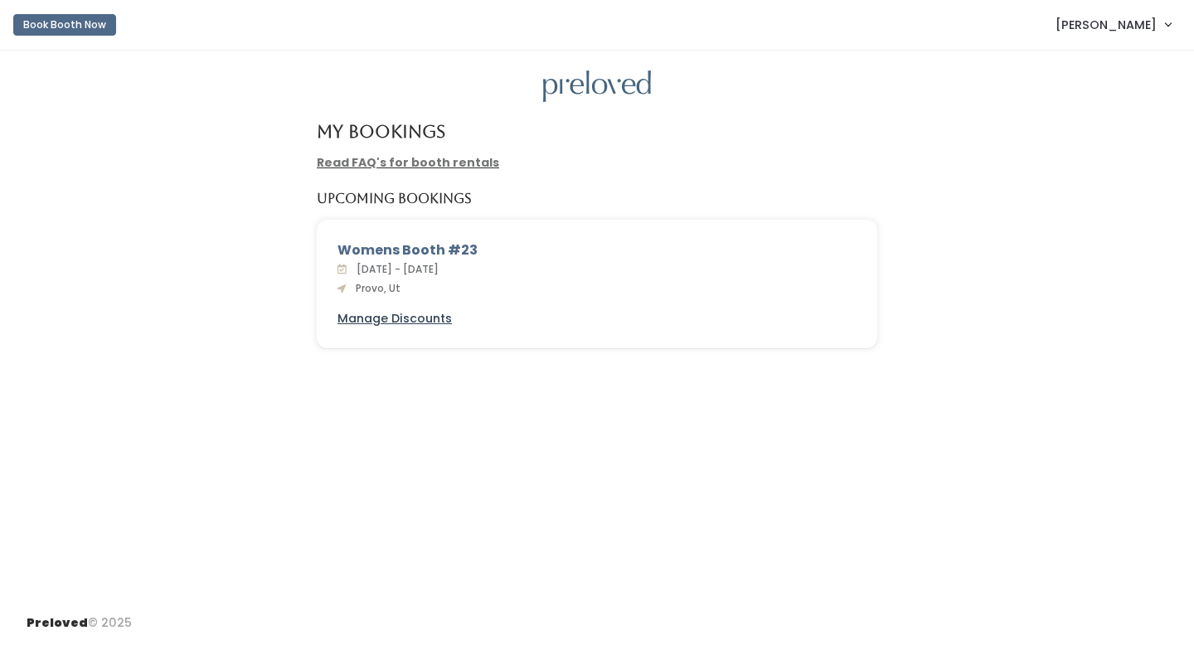
click at [422, 313] on u "Manage Discounts" at bounding box center [394, 318] width 114 height 17
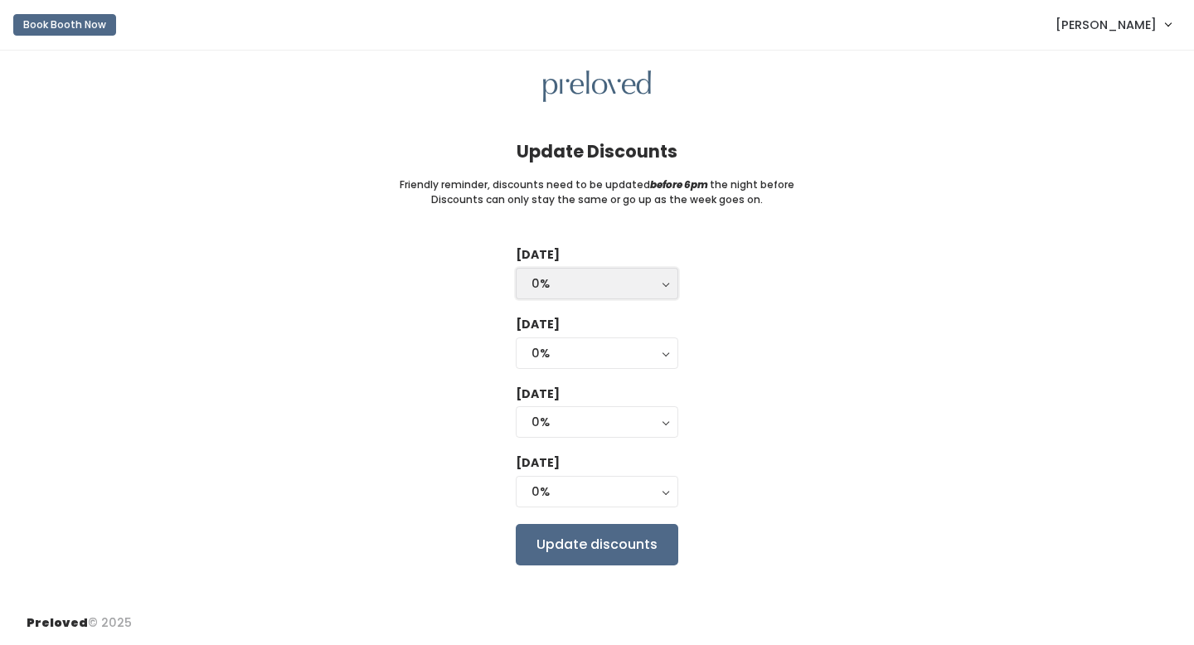
click at [587, 283] on div "0%" at bounding box center [596, 283] width 131 height 18
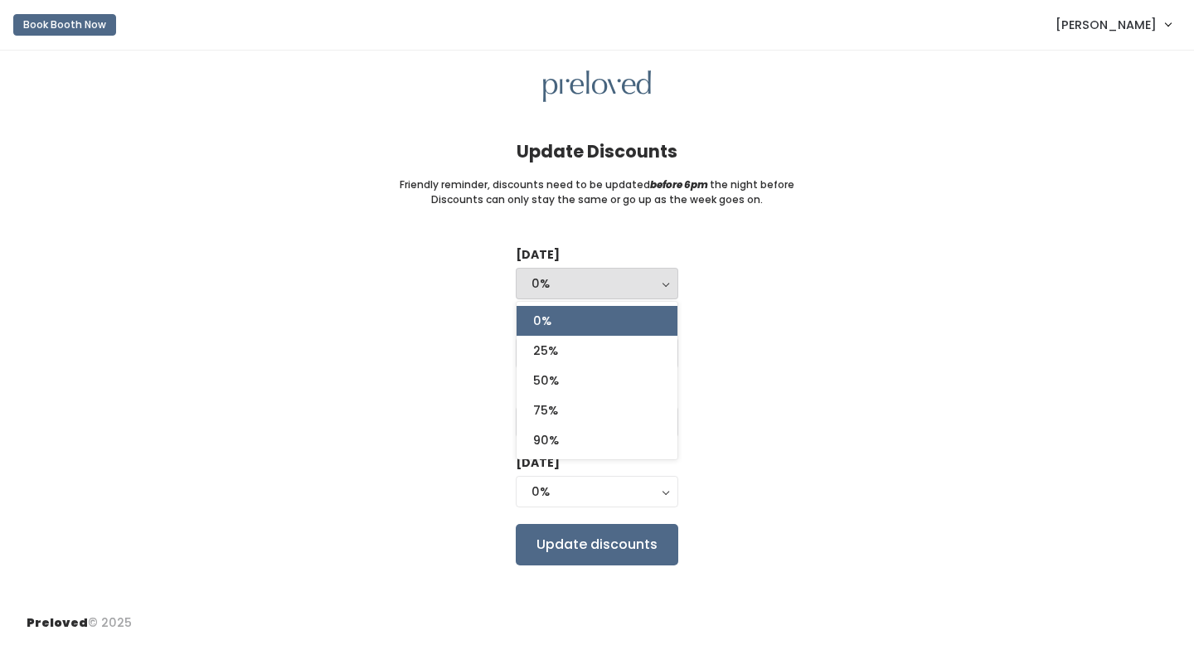
click at [587, 283] on div "0%" at bounding box center [596, 283] width 131 height 18
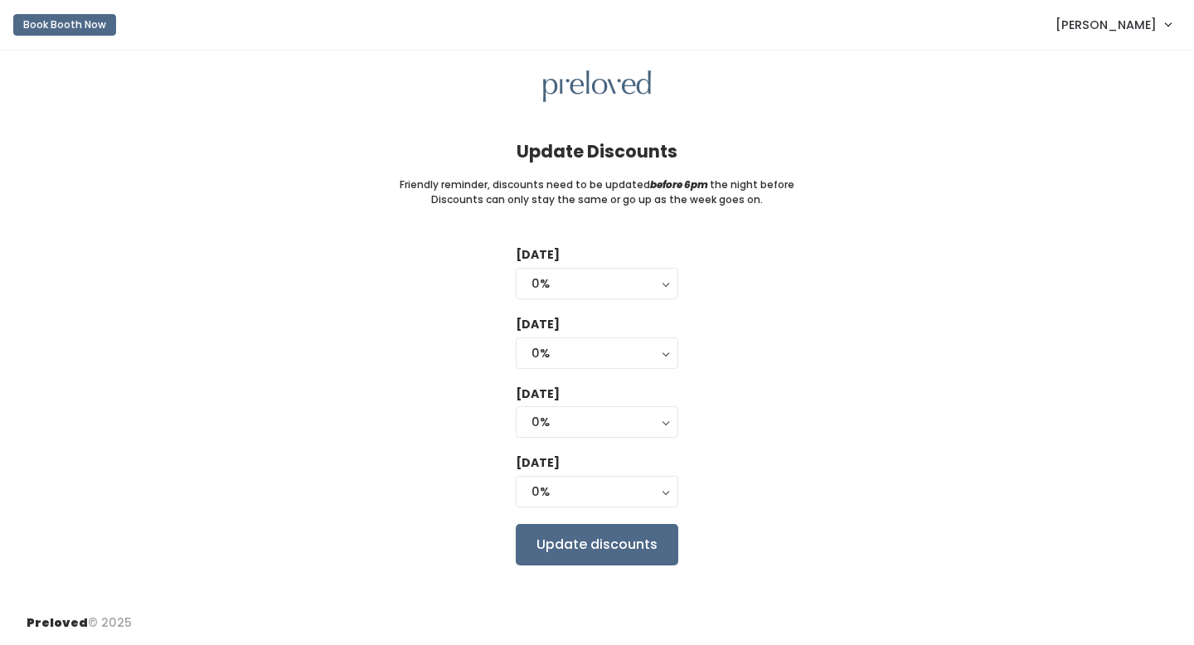
click at [698, 414] on div "[DATE] 0% 25% 50% 75% 90% 0% 0% 25% 50% 75% 90% [DATE] 0% 25% 50% 75% 90% 0% [D…" at bounding box center [597, 405] width 1141 height 318
click at [667, 347] on button "0%" at bounding box center [597, 352] width 162 height 31
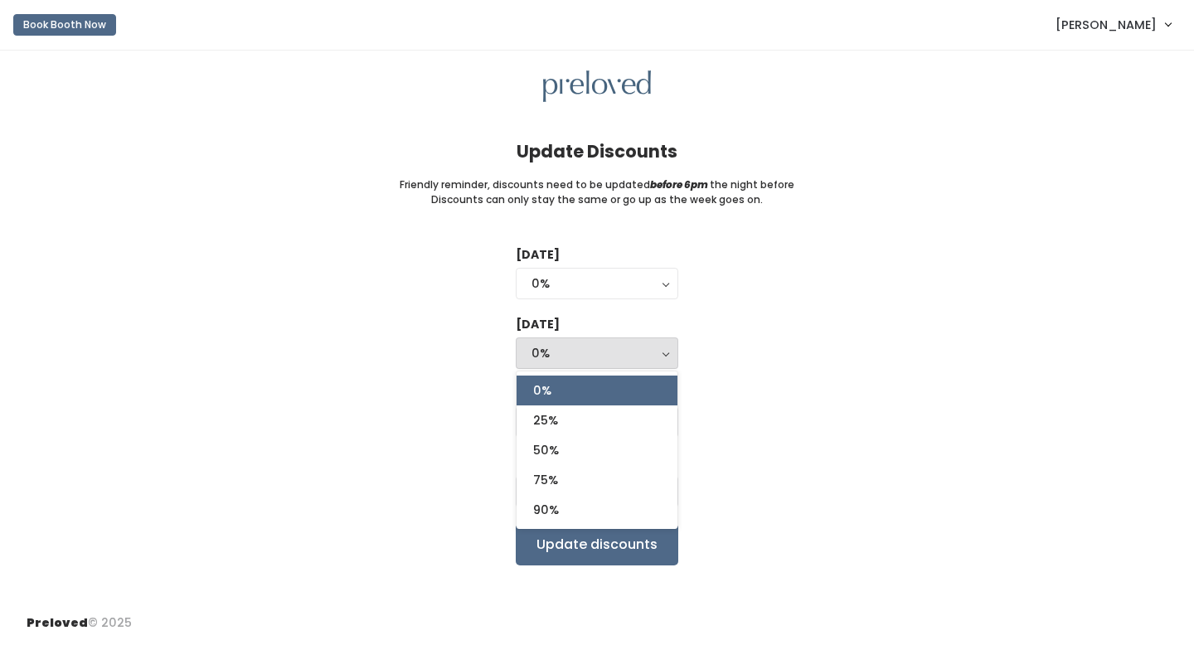
click at [688, 356] on div "[DATE] 0% 25% 50% 75% 90% 0% 0% 25% 50% 75% 90% [DATE] 0% 25% 50% 75% 90% 0% 0%…" at bounding box center [597, 405] width 1141 height 318
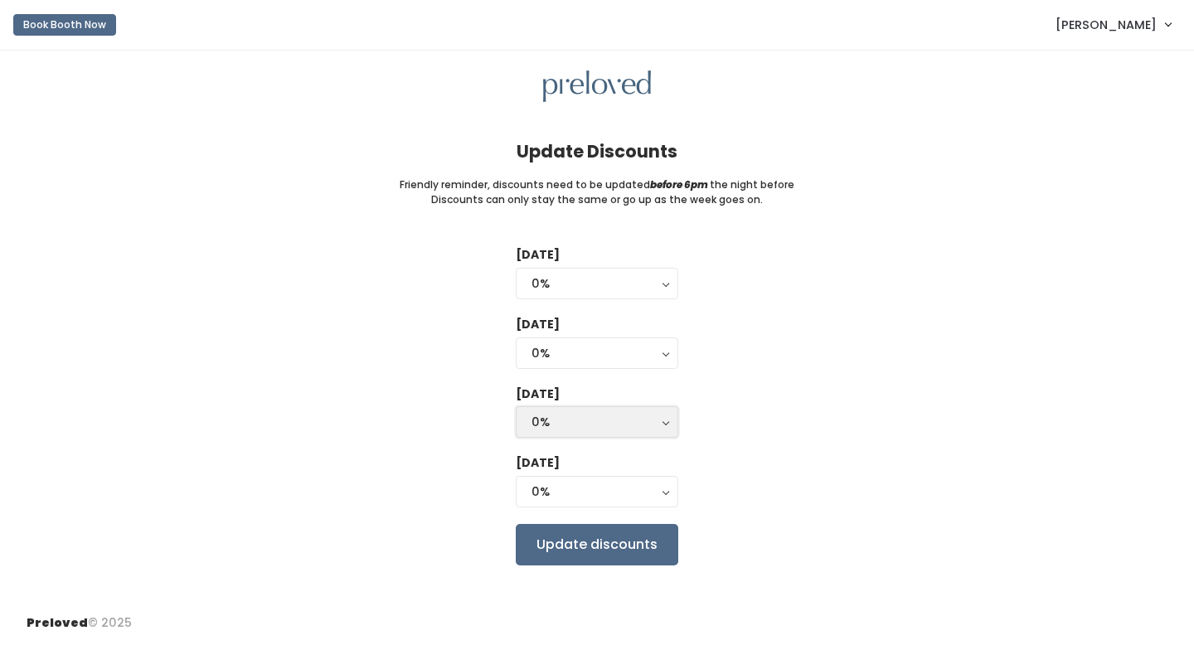
click at [652, 429] on div "0%" at bounding box center [596, 422] width 131 height 18
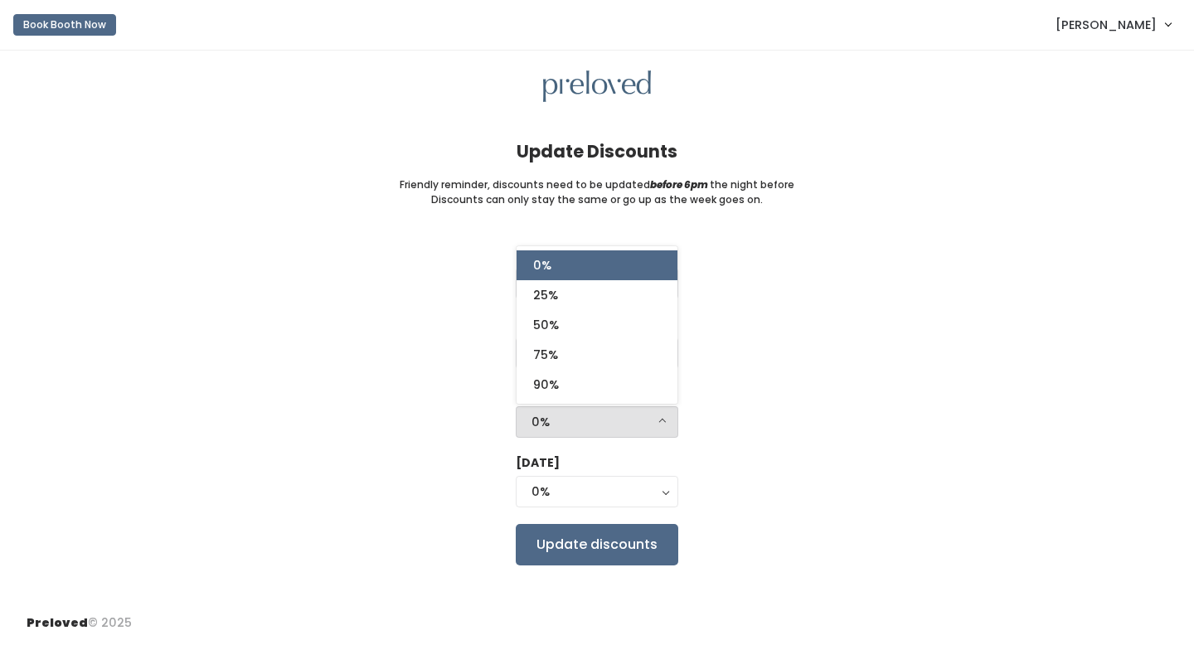
click at [748, 360] on div "[DATE] 0% 25% 50% 75% 90% 0% 0% 25% 50% 75% 90% [DATE] 0% 25% 50% 75% 90% 0% 0%…" at bounding box center [597, 405] width 1141 height 318
